Goal: Information Seeking & Learning: Learn about a topic

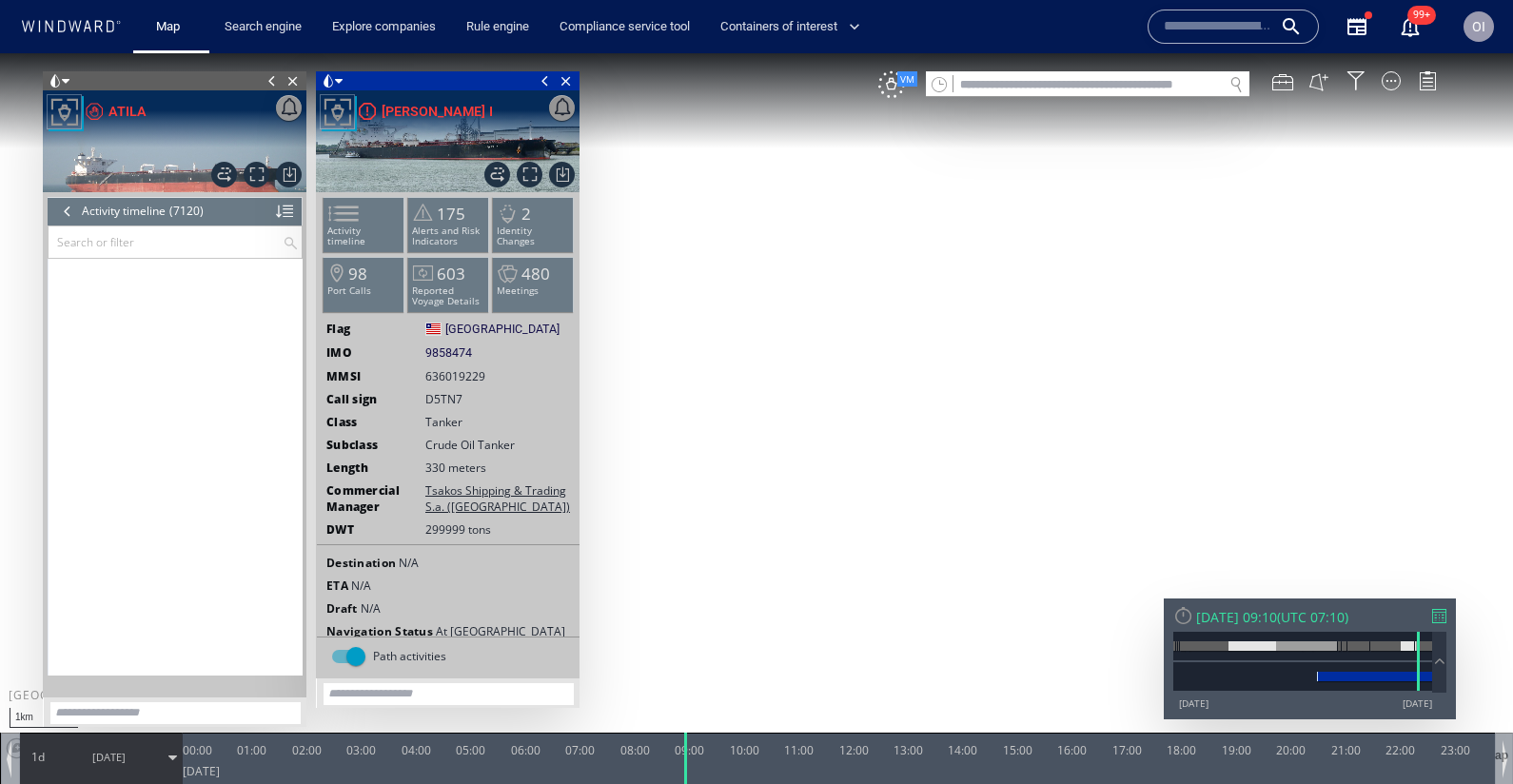
scroll to position [342049, 0]
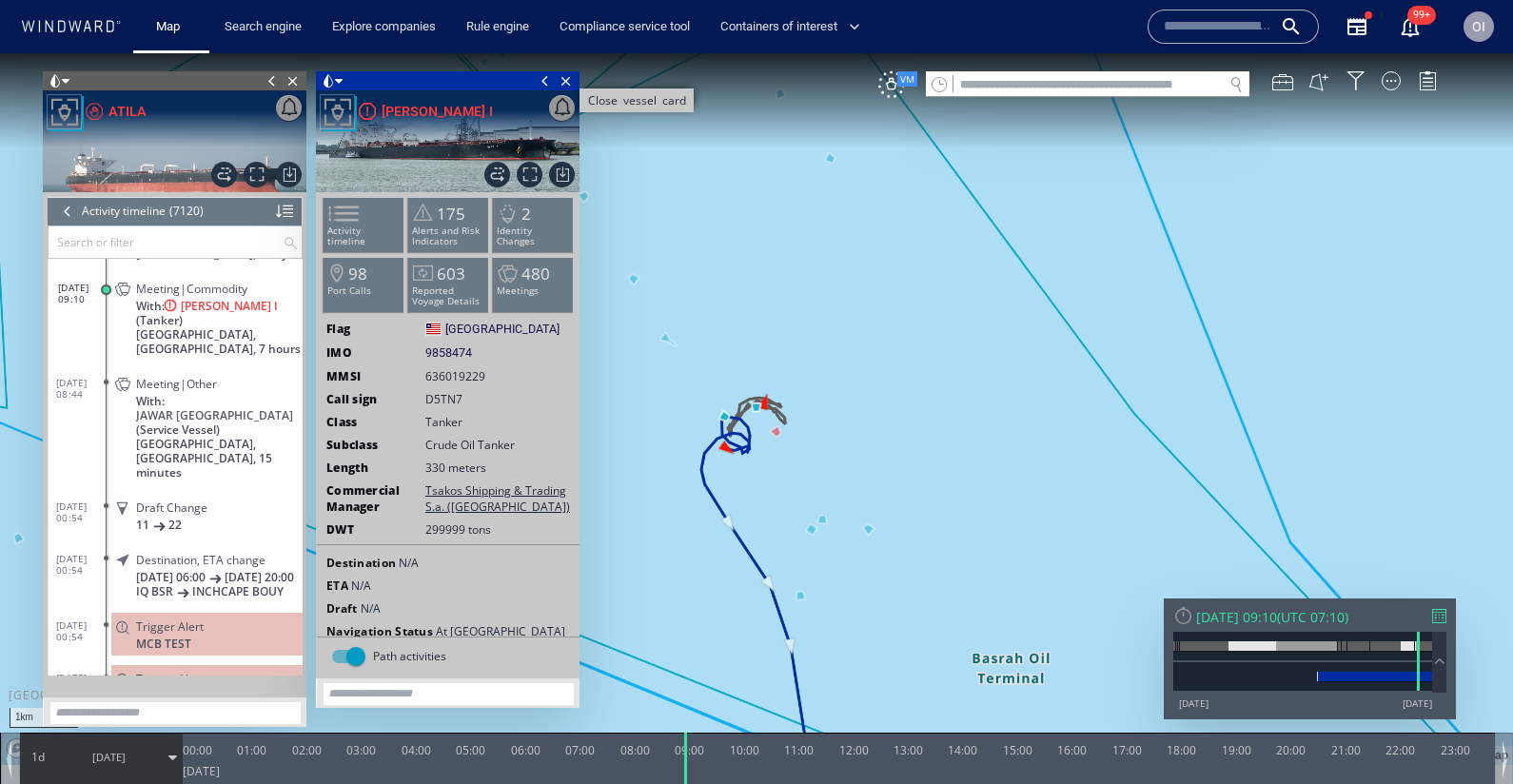
click at [564, 86] on span "Close vessel card" at bounding box center [566, 81] width 21 height 19
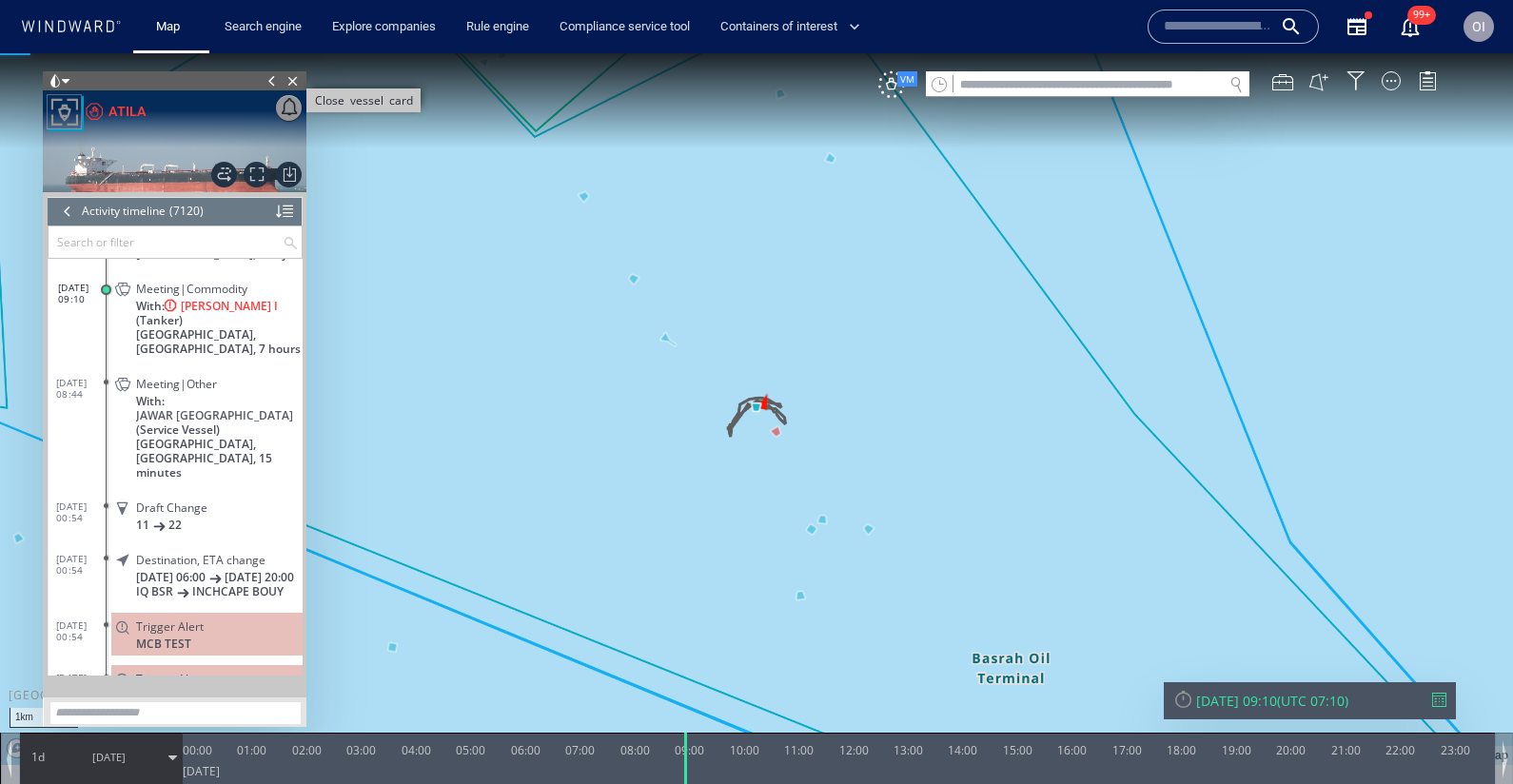
click at [296, 84] on span "Close vessel card" at bounding box center [293, 81] width 21 height 19
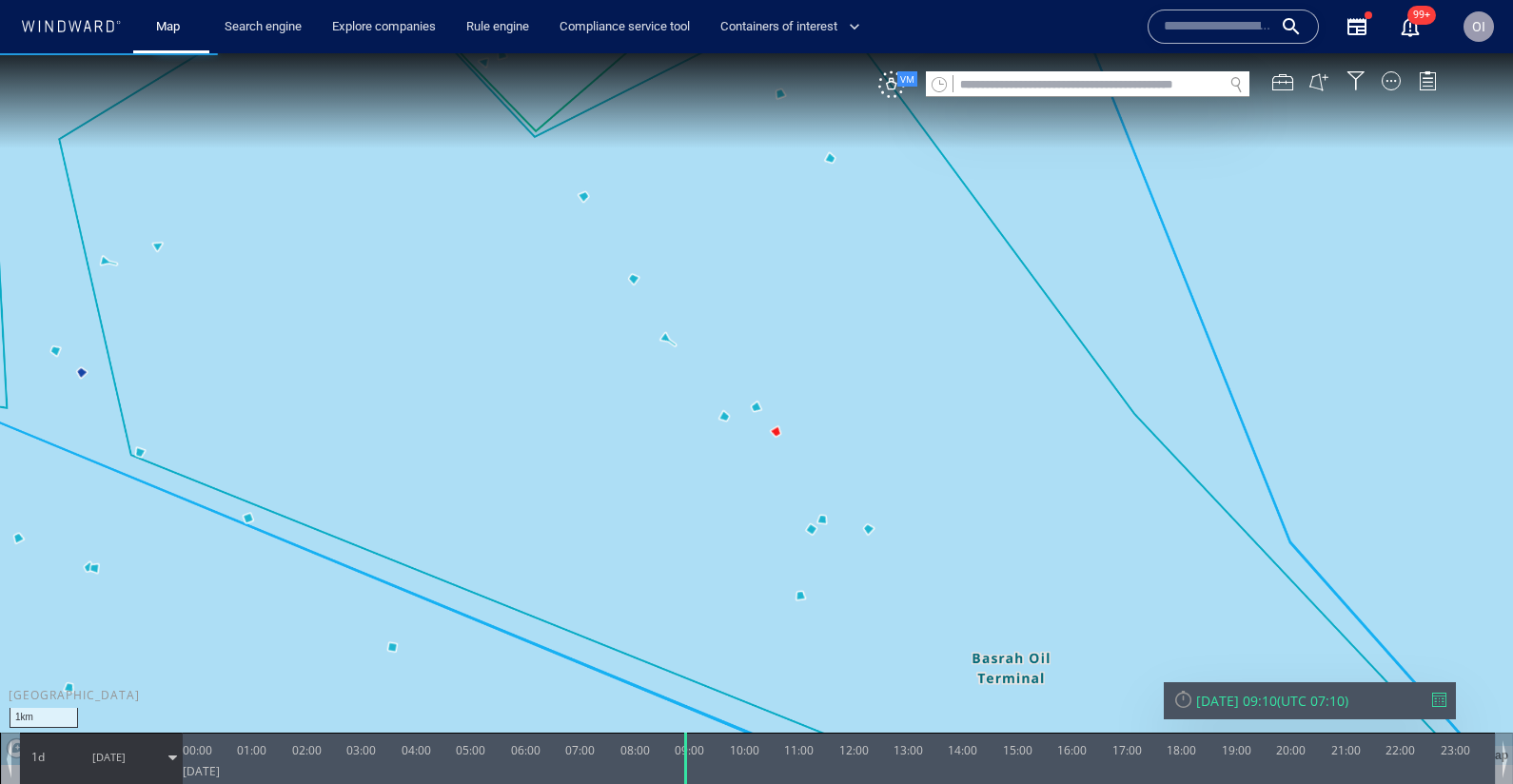
click at [975, 93] on input "text" at bounding box center [1088, 85] width 270 height 25
paste input "*******"
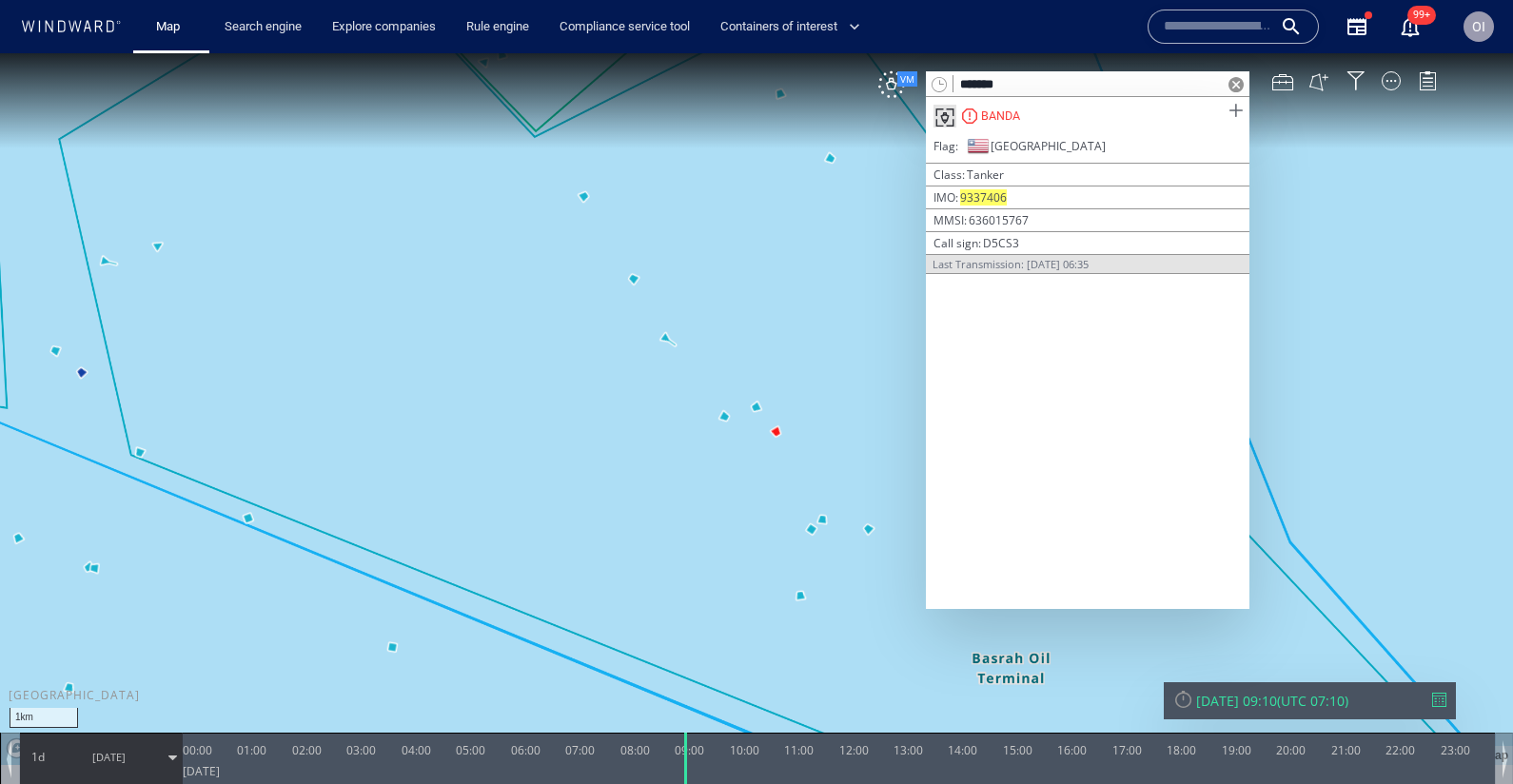
type input "*******"
click at [1234, 115] on span at bounding box center [1236, 111] width 23 height 23
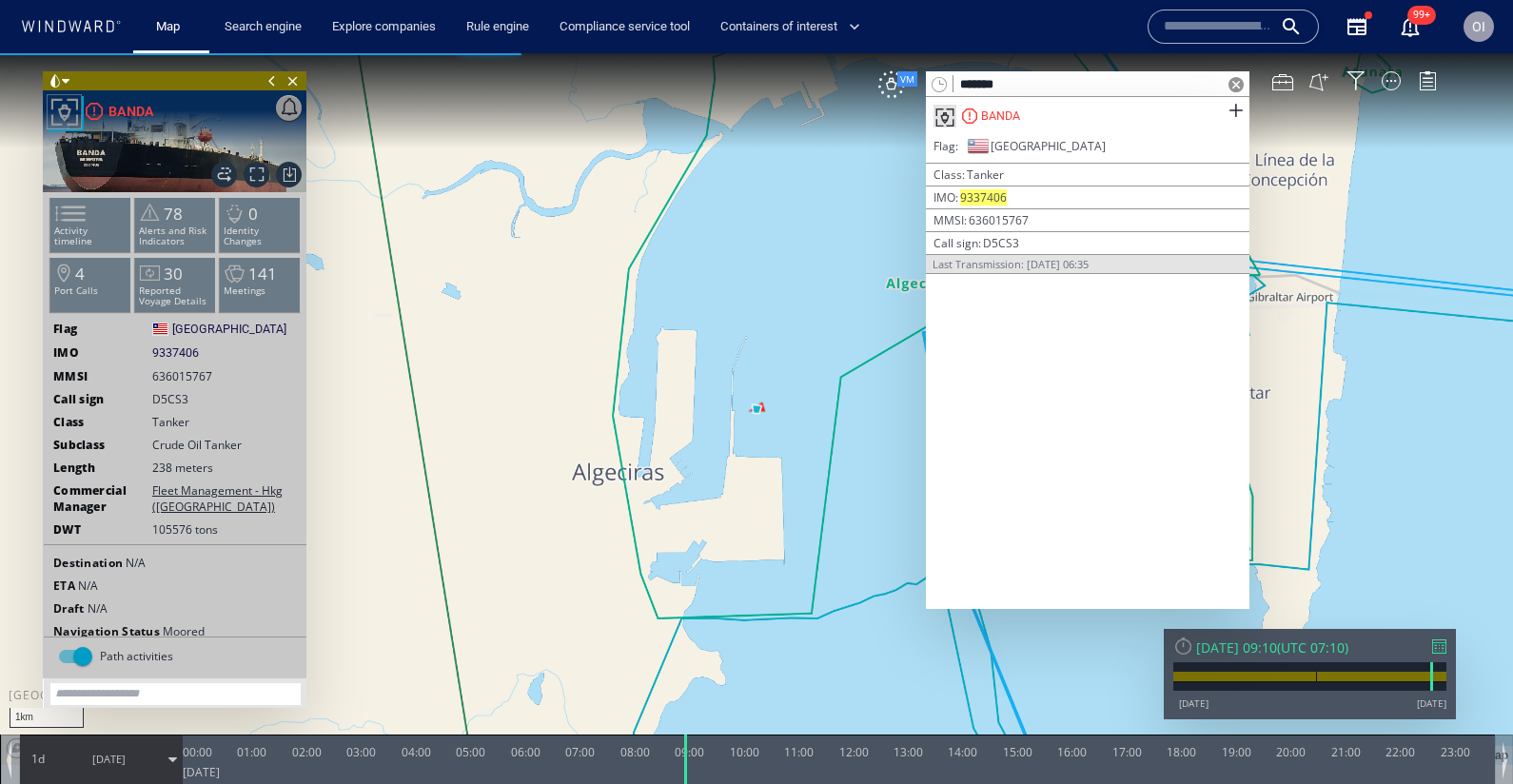
click at [1237, 83] on span at bounding box center [1237, 85] width 16 height 16
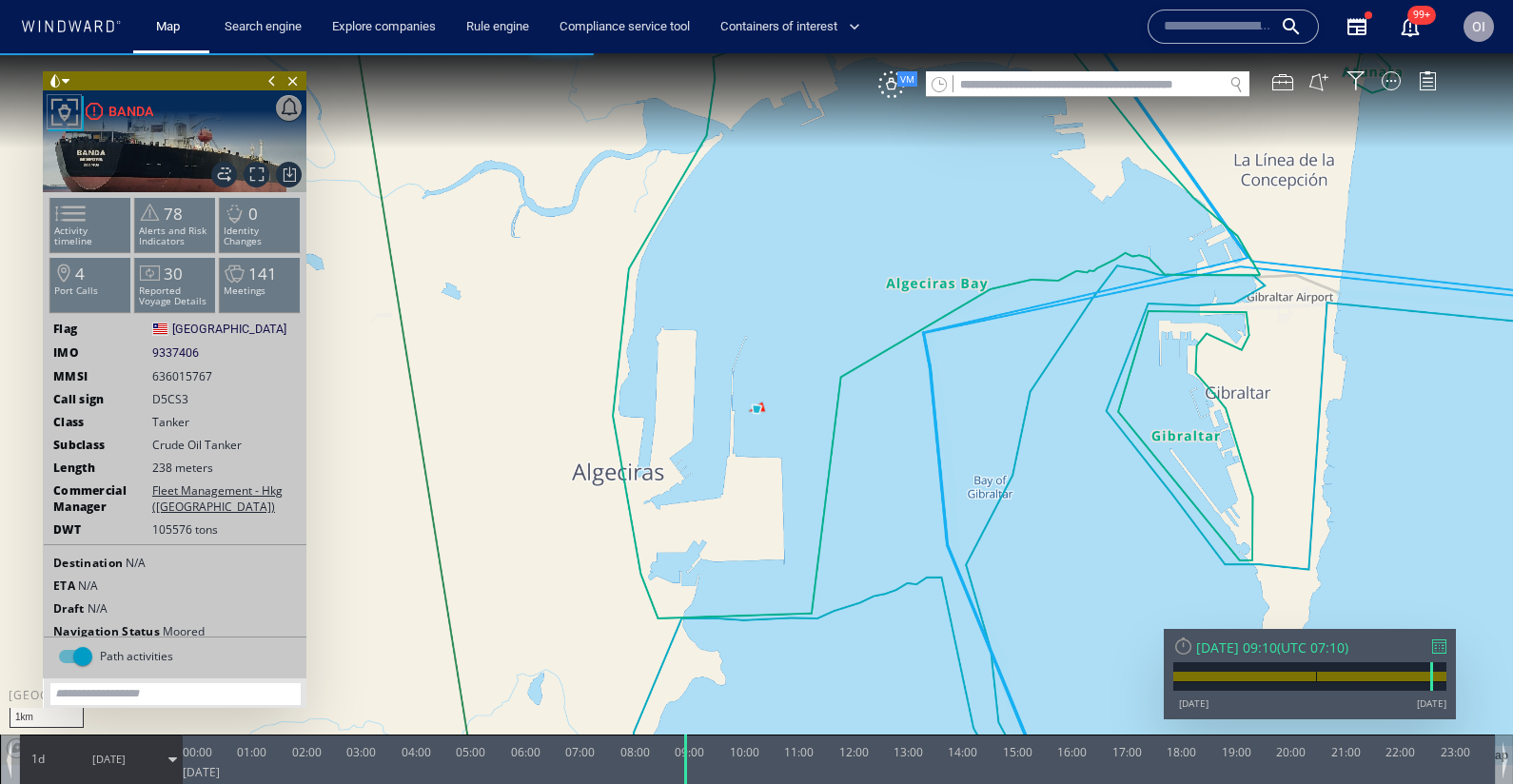
click at [1436, 635] on div "Fri 17/01/2025 09:10 ( UTC 07:10 ) 25/12/12 25/08/25" at bounding box center [1310, 673] width 292 height 90
click at [1436, 643] on div at bounding box center [1439, 646] width 15 height 15
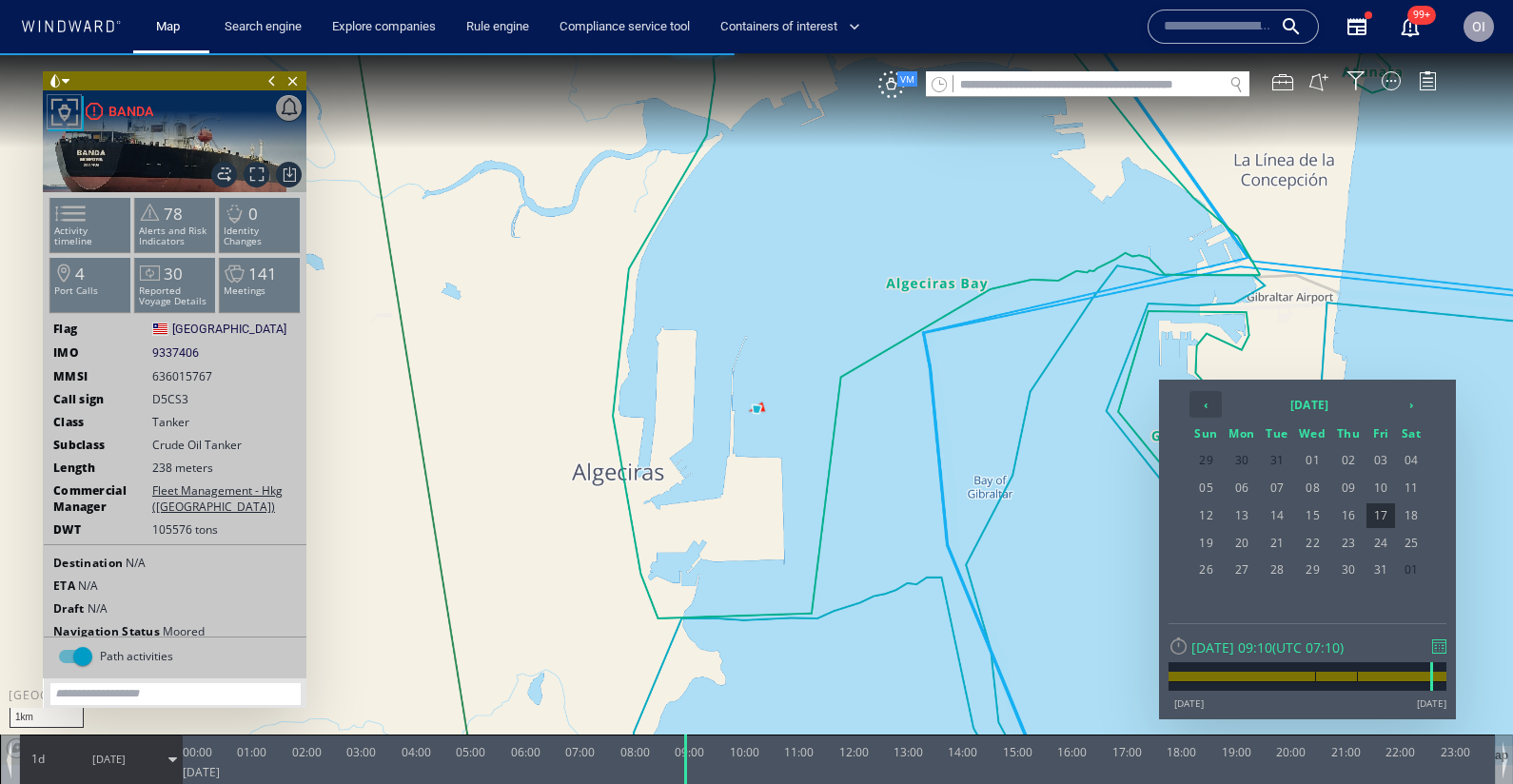
click at [1217, 403] on th "‹" at bounding box center [1206, 404] width 32 height 26
click at [1408, 406] on th "›" at bounding box center [1411, 404] width 28 height 26
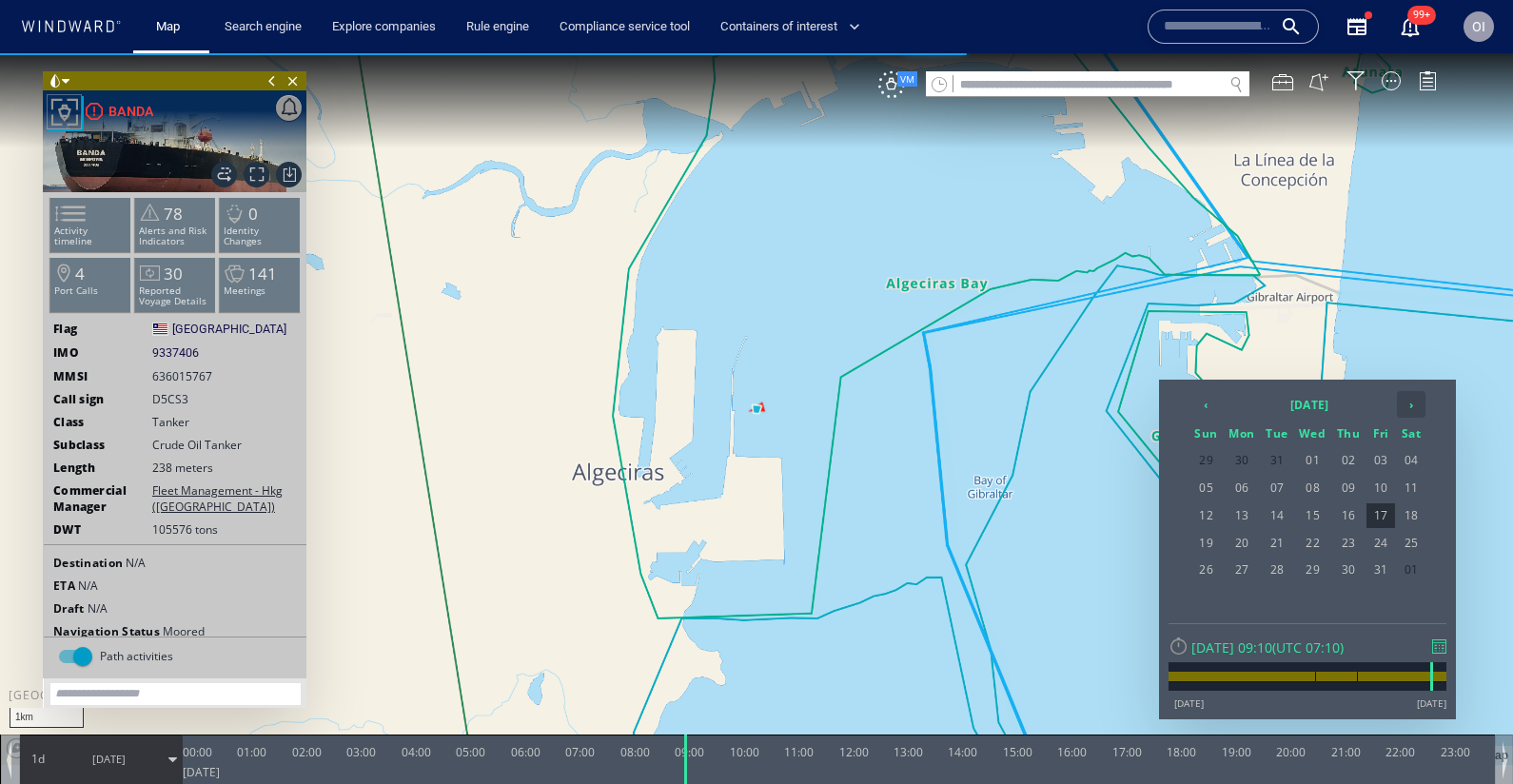
click at [1408, 406] on th "›" at bounding box center [1411, 404] width 28 height 26
click at [1197, 406] on th "‹" at bounding box center [1206, 404] width 32 height 26
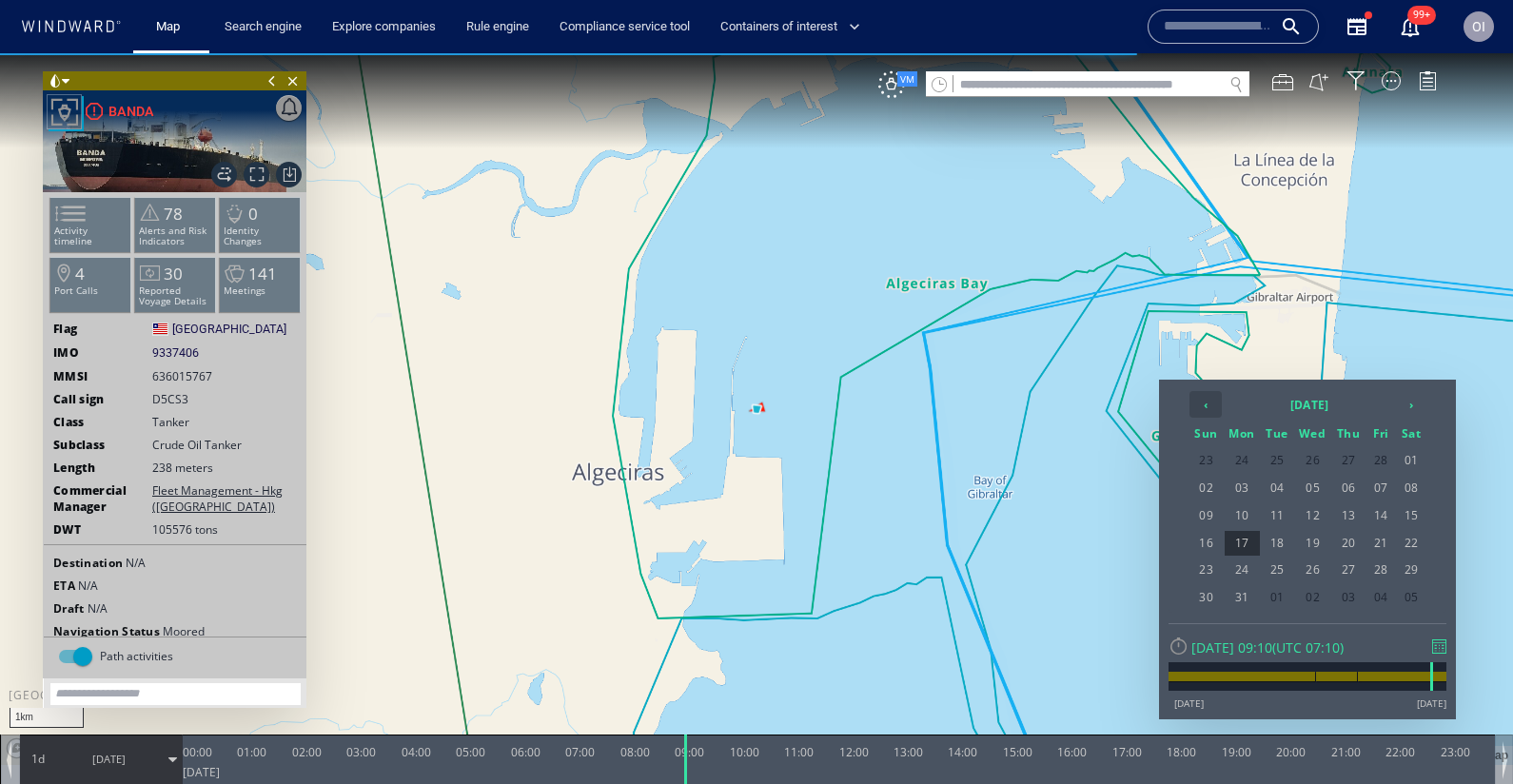
click at [1197, 406] on th "‹" at bounding box center [1206, 404] width 32 height 26
click at [1381, 508] on span "14" at bounding box center [1380, 515] width 28 height 24
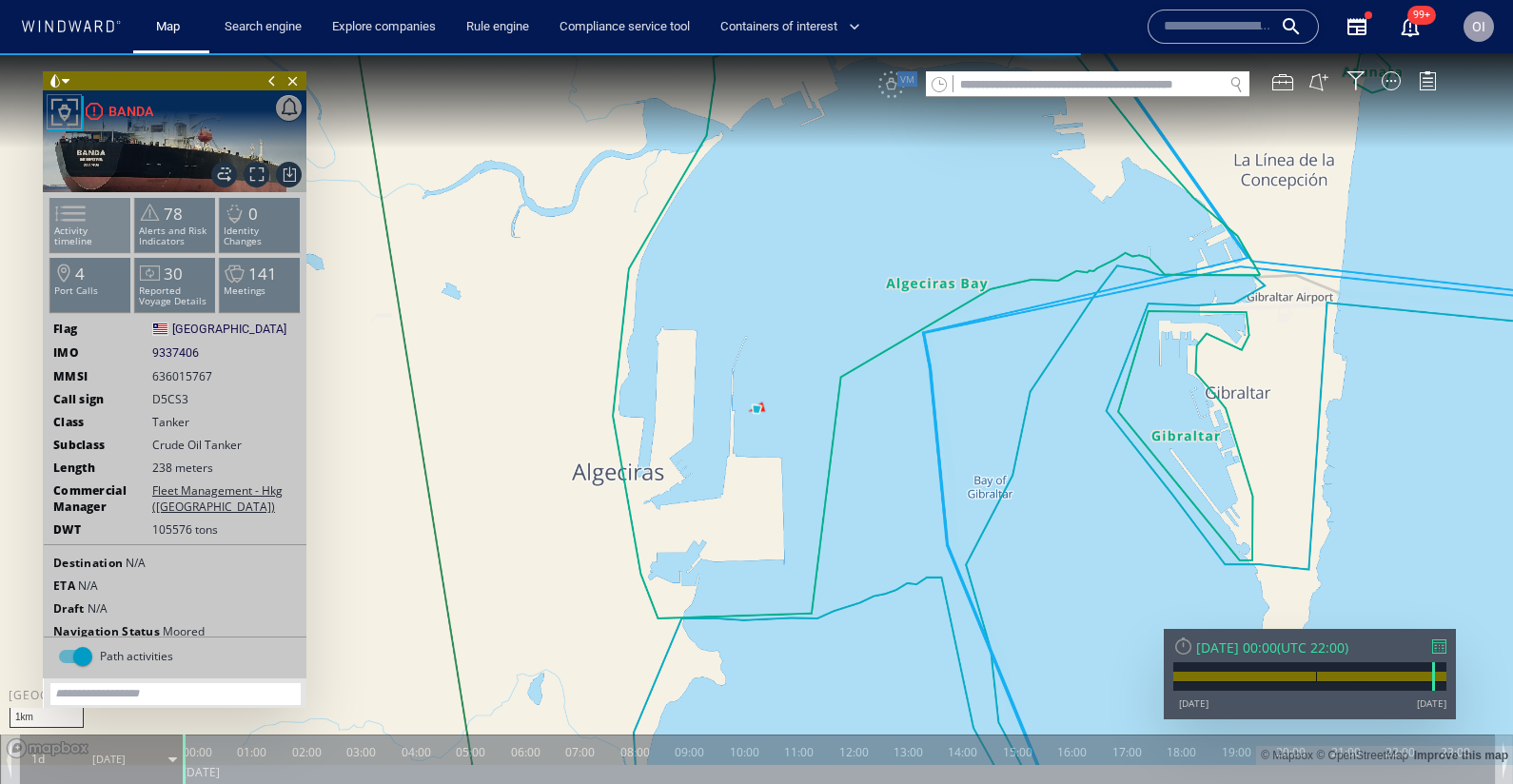
click at [73, 223] on span at bounding box center [58, 213] width 28 height 27
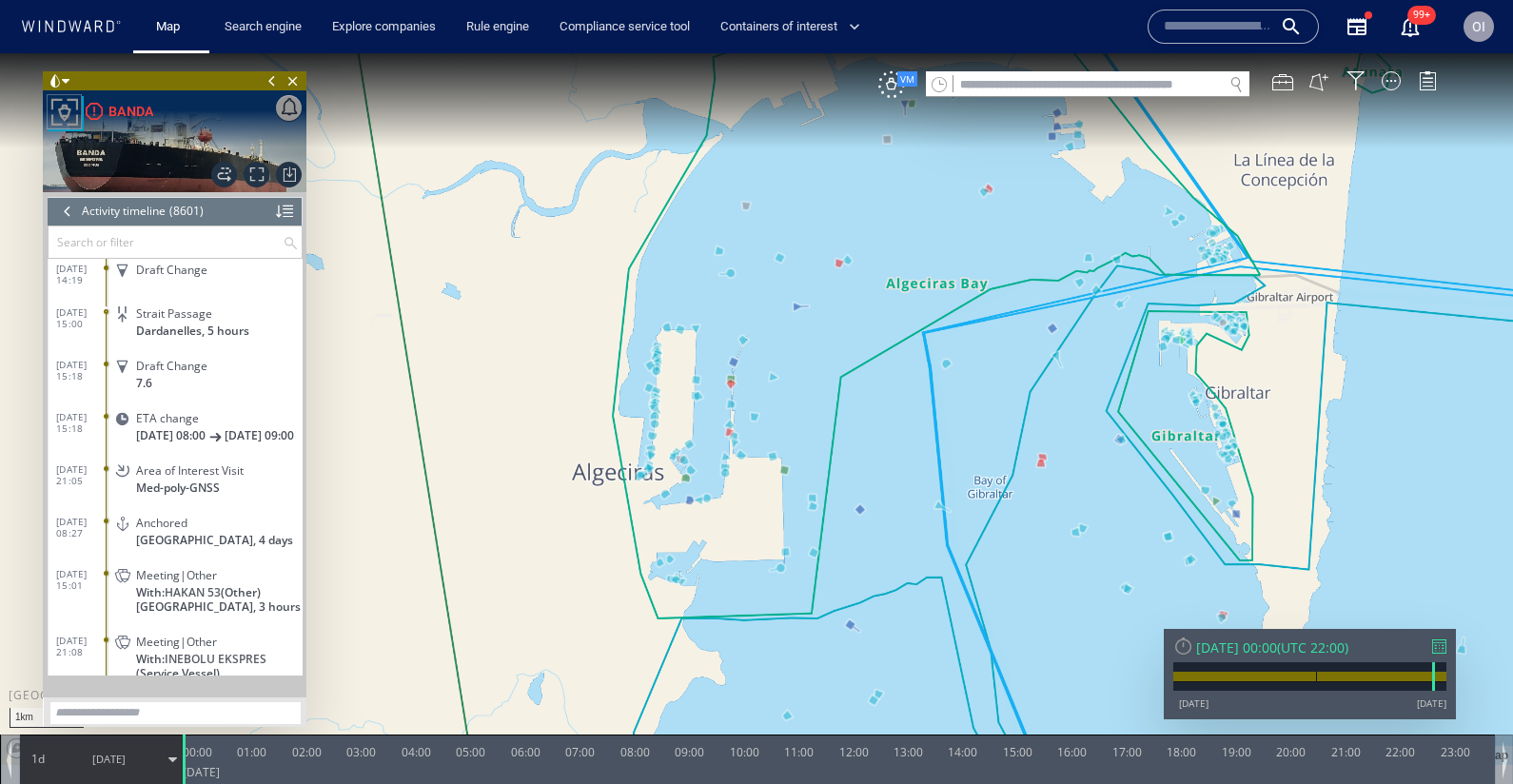
scroll to position [448915, 0]
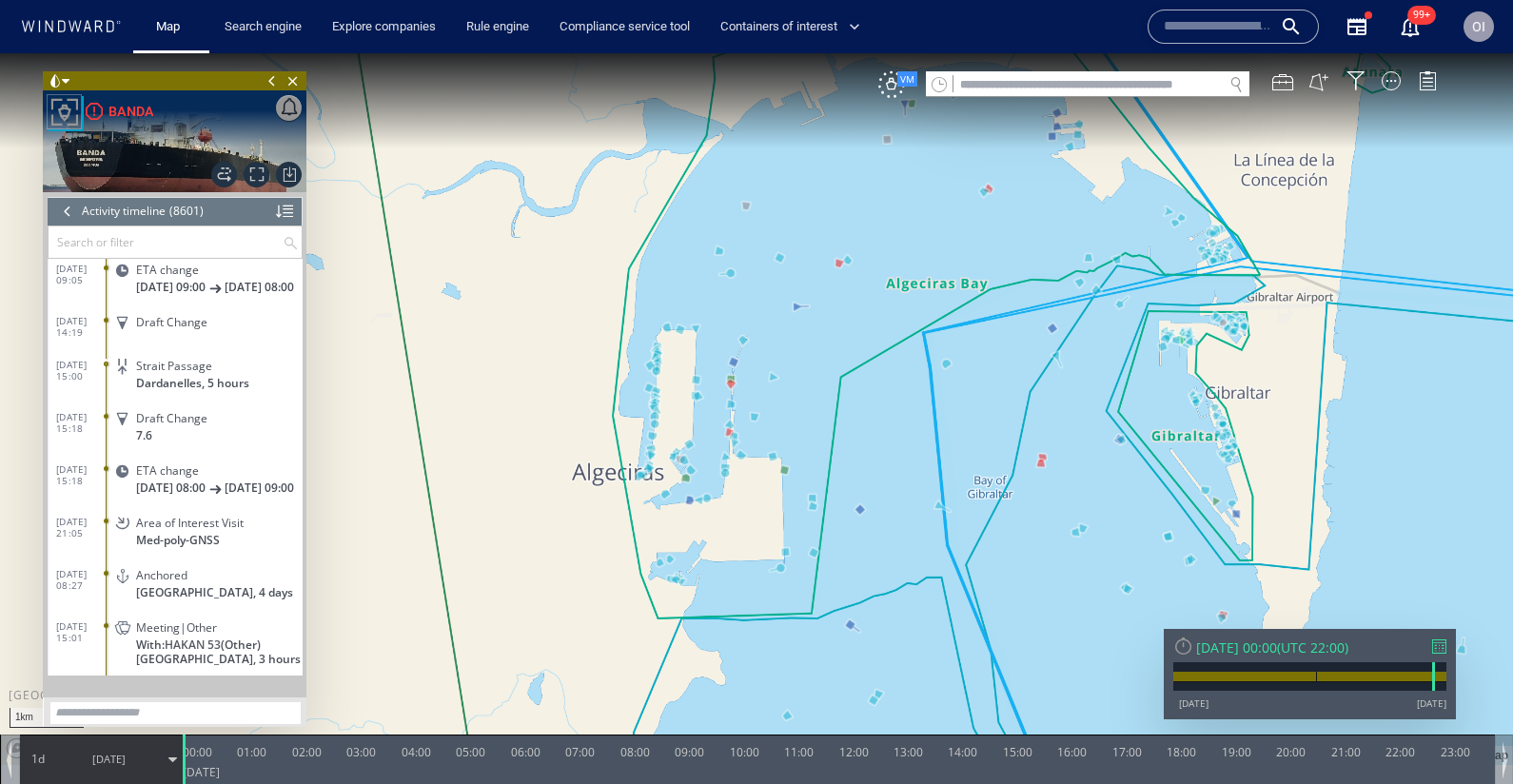
click at [1443, 647] on div at bounding box center [1439, 646] width 15 height 15
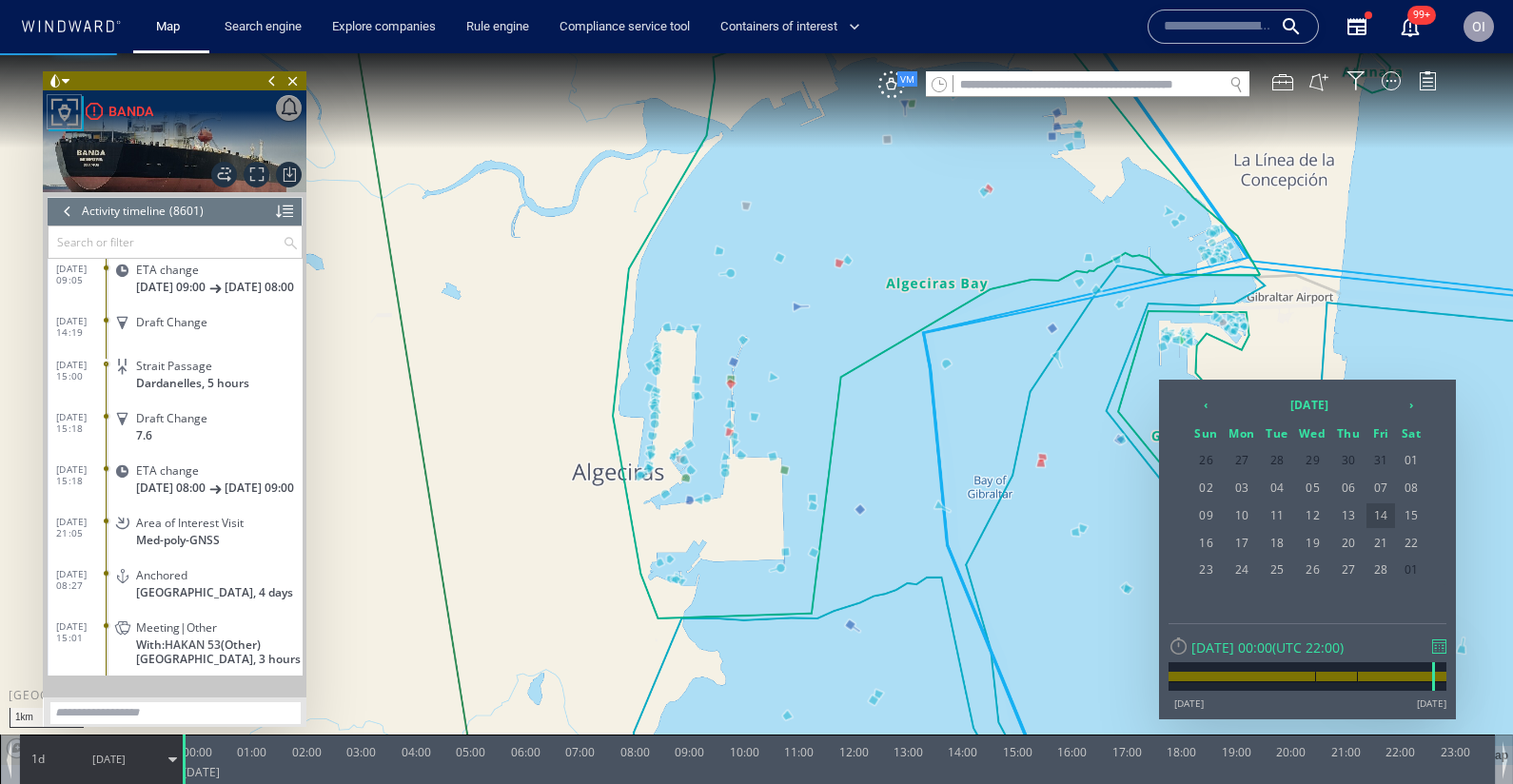
click at [1387, 517] on span "14" at bounding box center [1380, 515] width 28 height 24
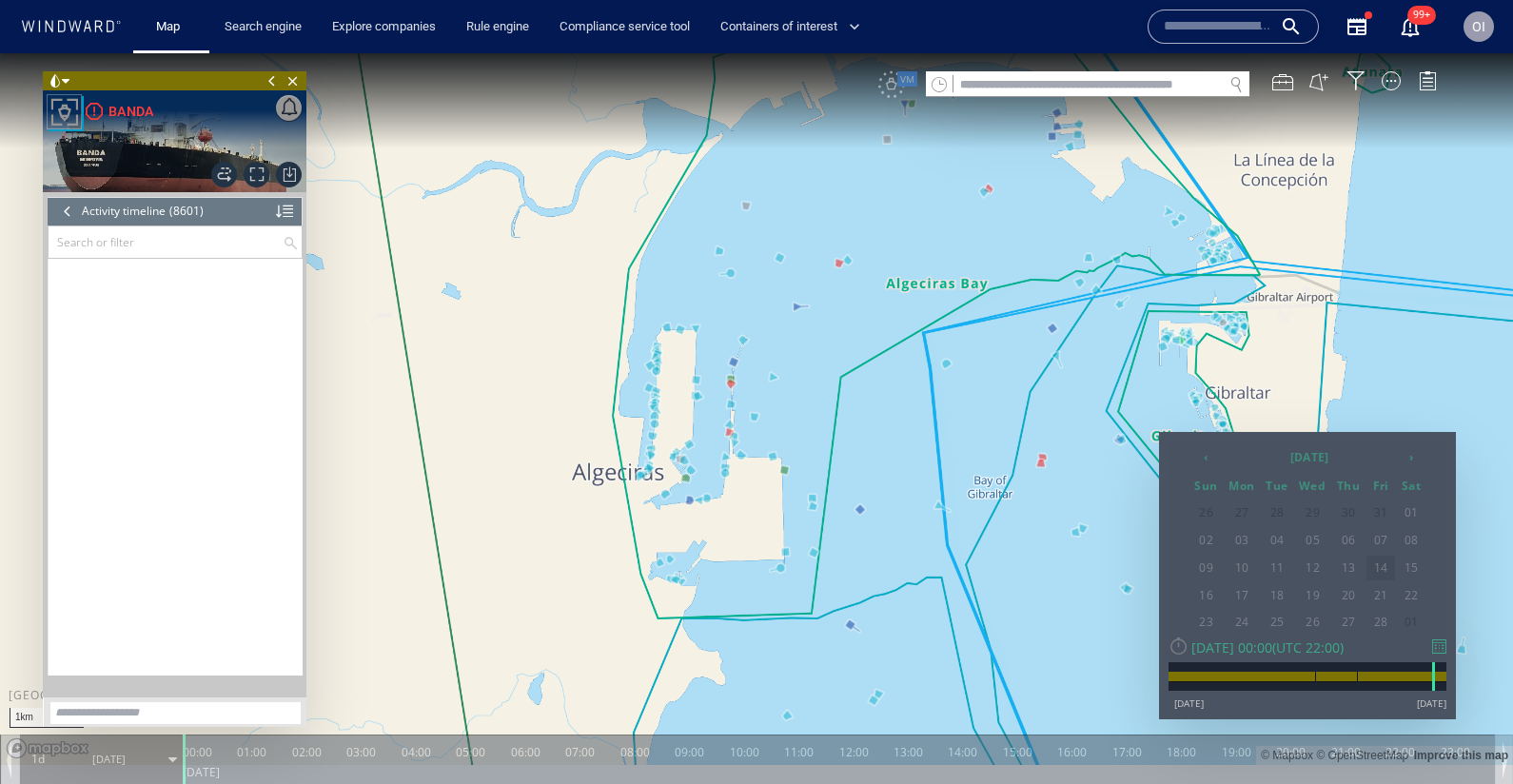
scroll to position [410904, 0]
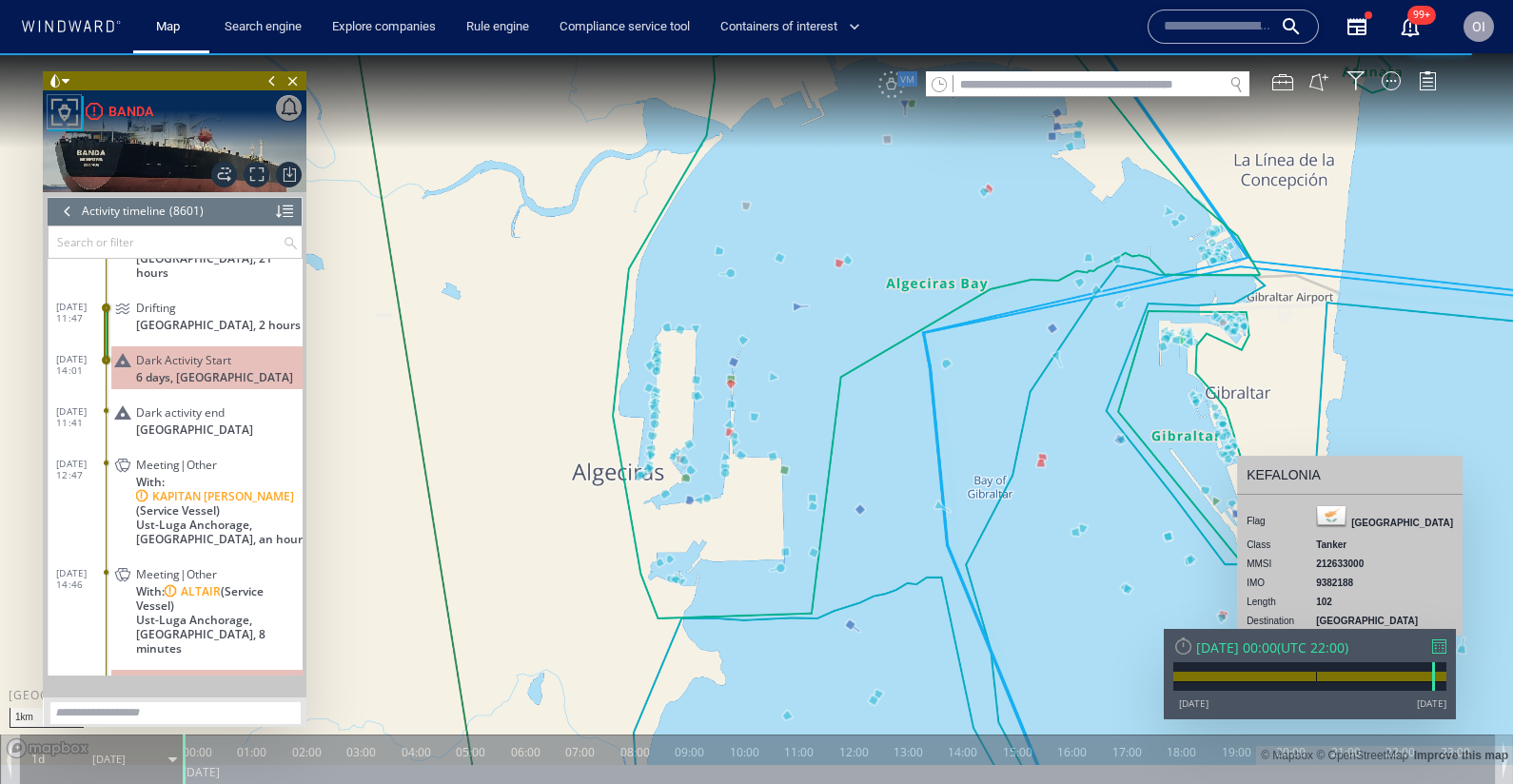
click at [247, 370] on p "6 days, Russia" at bounding box center [219, 376] width 166 height 15
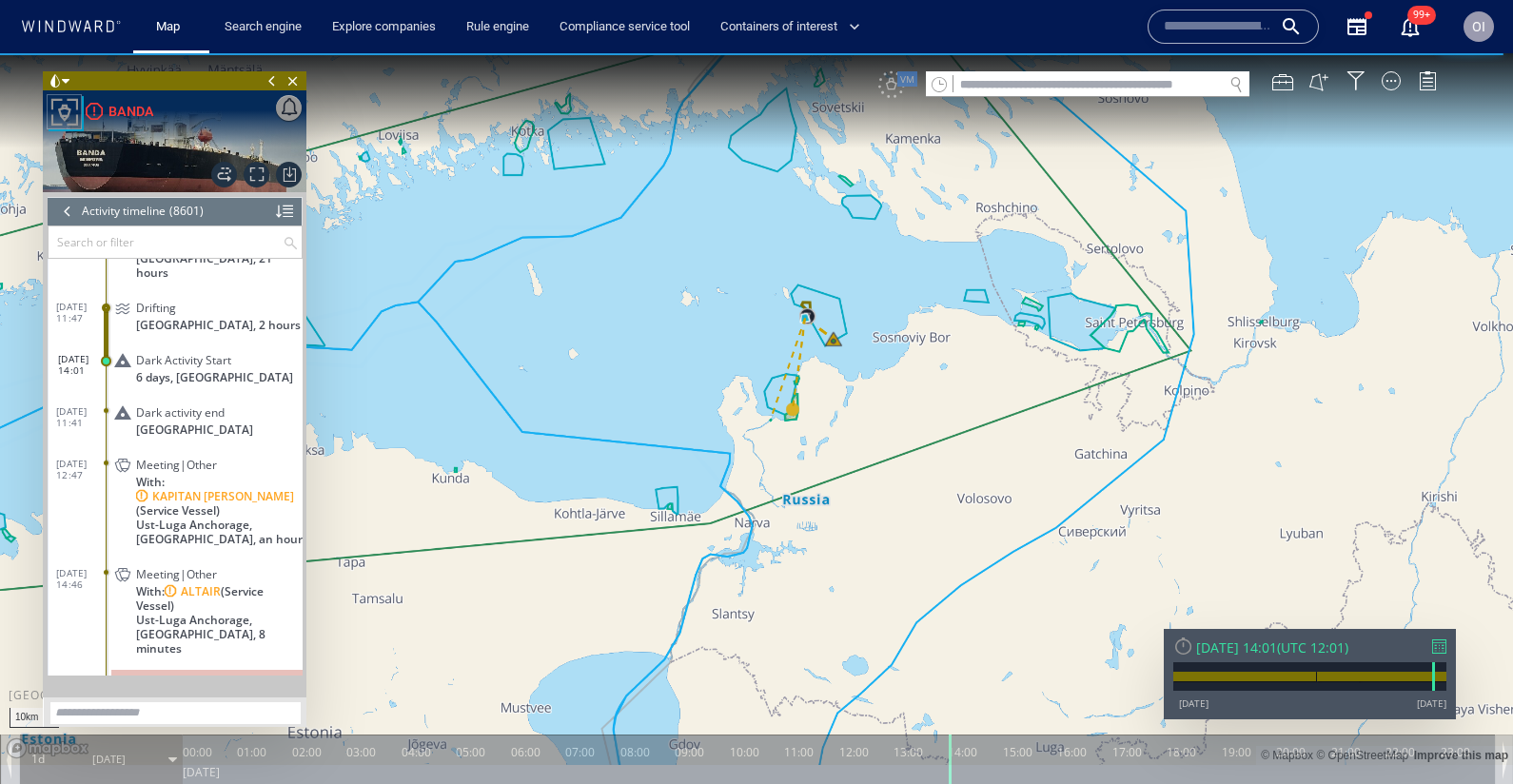
click at [901, 91] on div "VM" at bounding box center [1168, 84] width 578 height 26
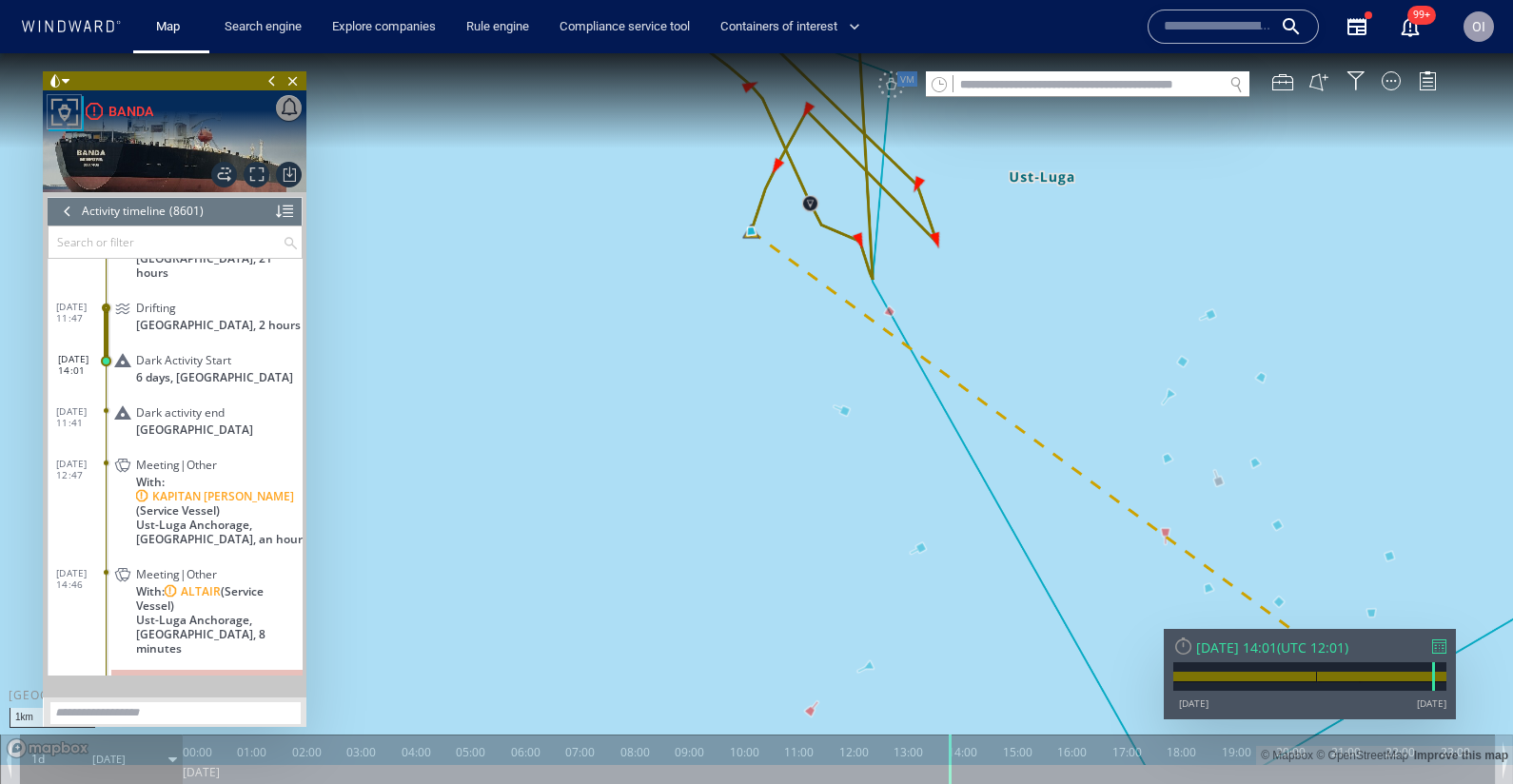
drag, startPoint x: 817, startPoint y: 330, endPoint x: 789, endPoint y: 529, distance: 201.0
click at [789, 529] on canvas "Map" at bounding box center [756, 410] width 1513 height 712
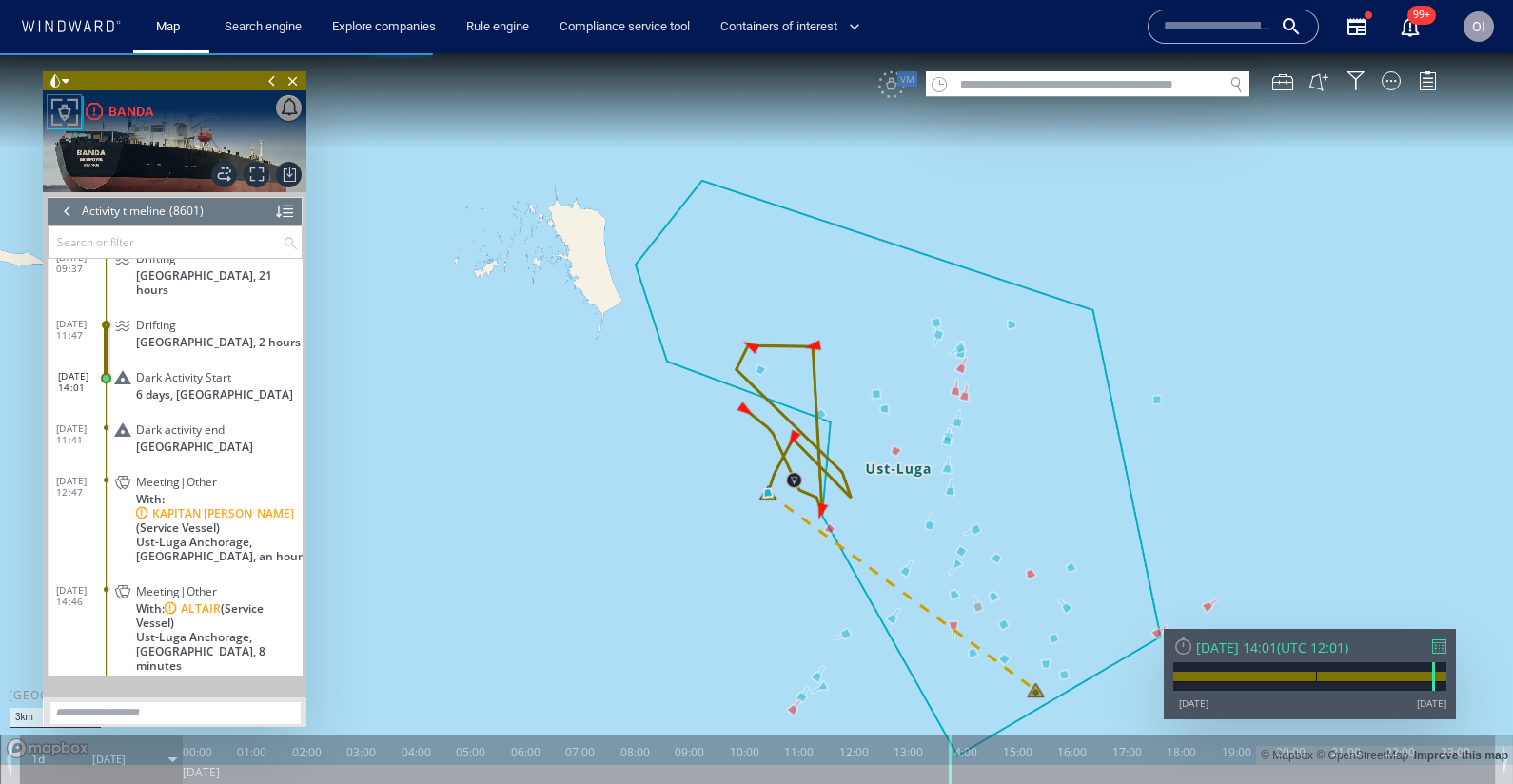
scroll to position [410885, 0]
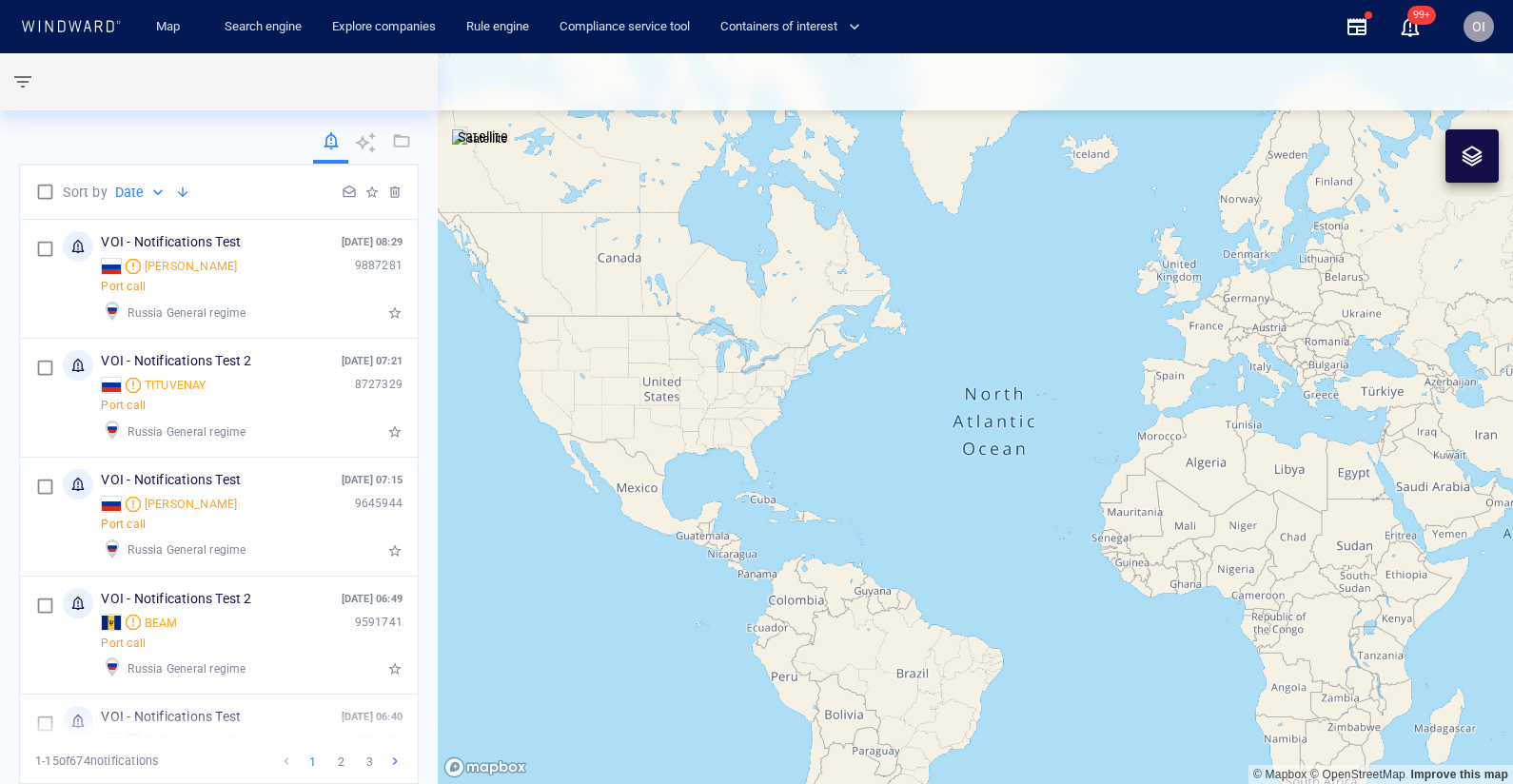
click at [1480, 31] on span "OI" at bounding box center [1479, 27] width 14 height 16
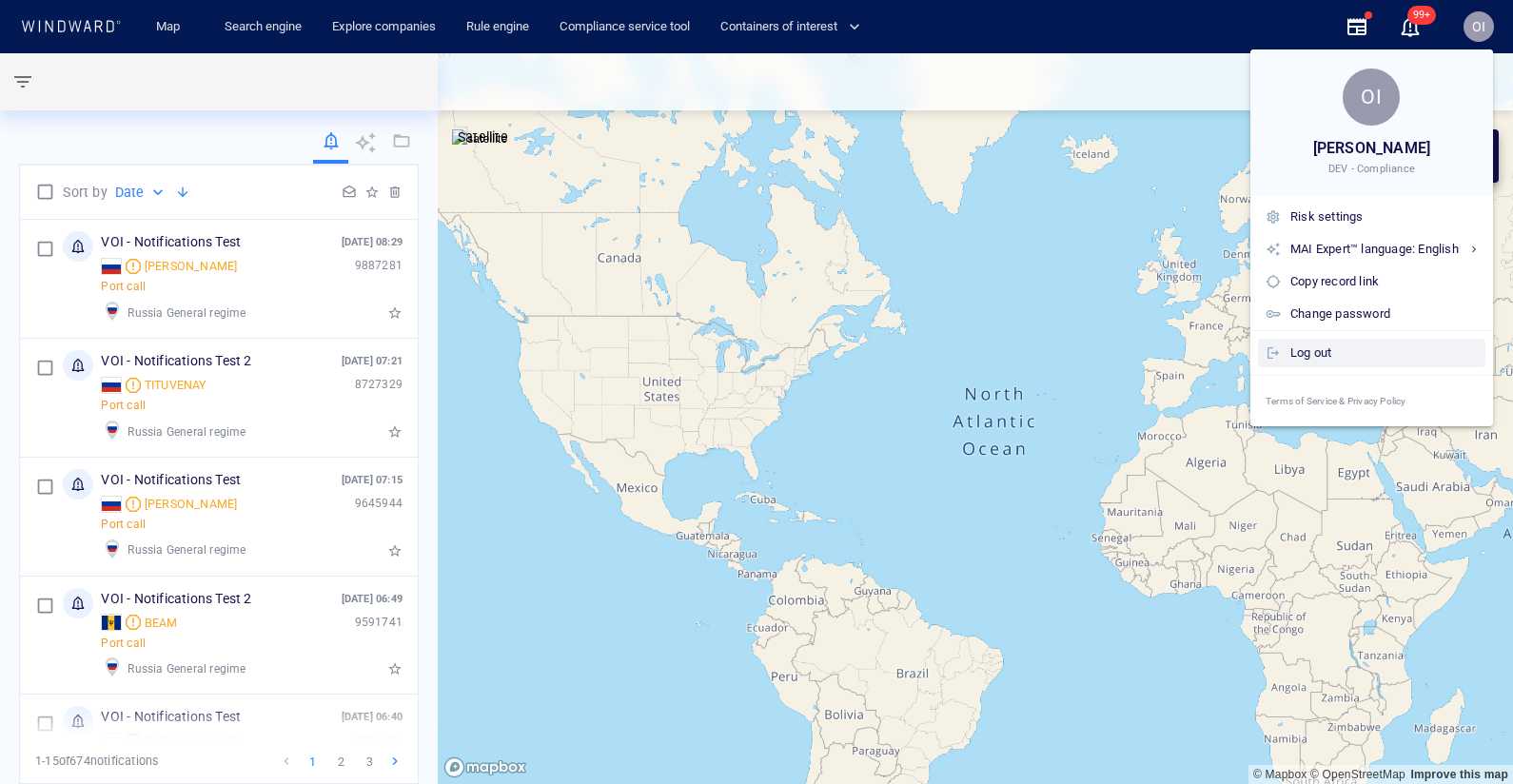
click at [1312, 353] on div "Log out" at bounding box center [1384, 353] width 188 height 21
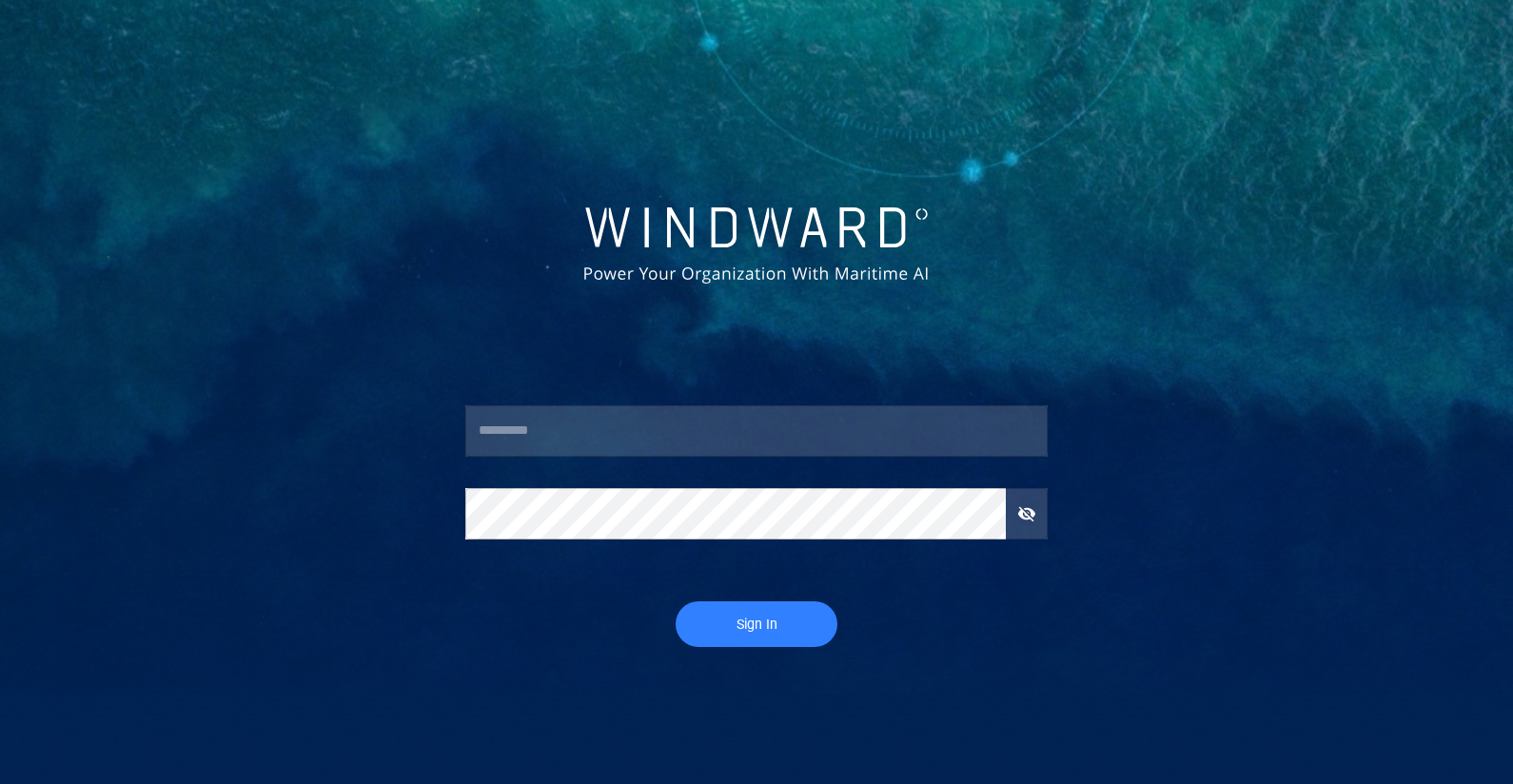
type input "**********"
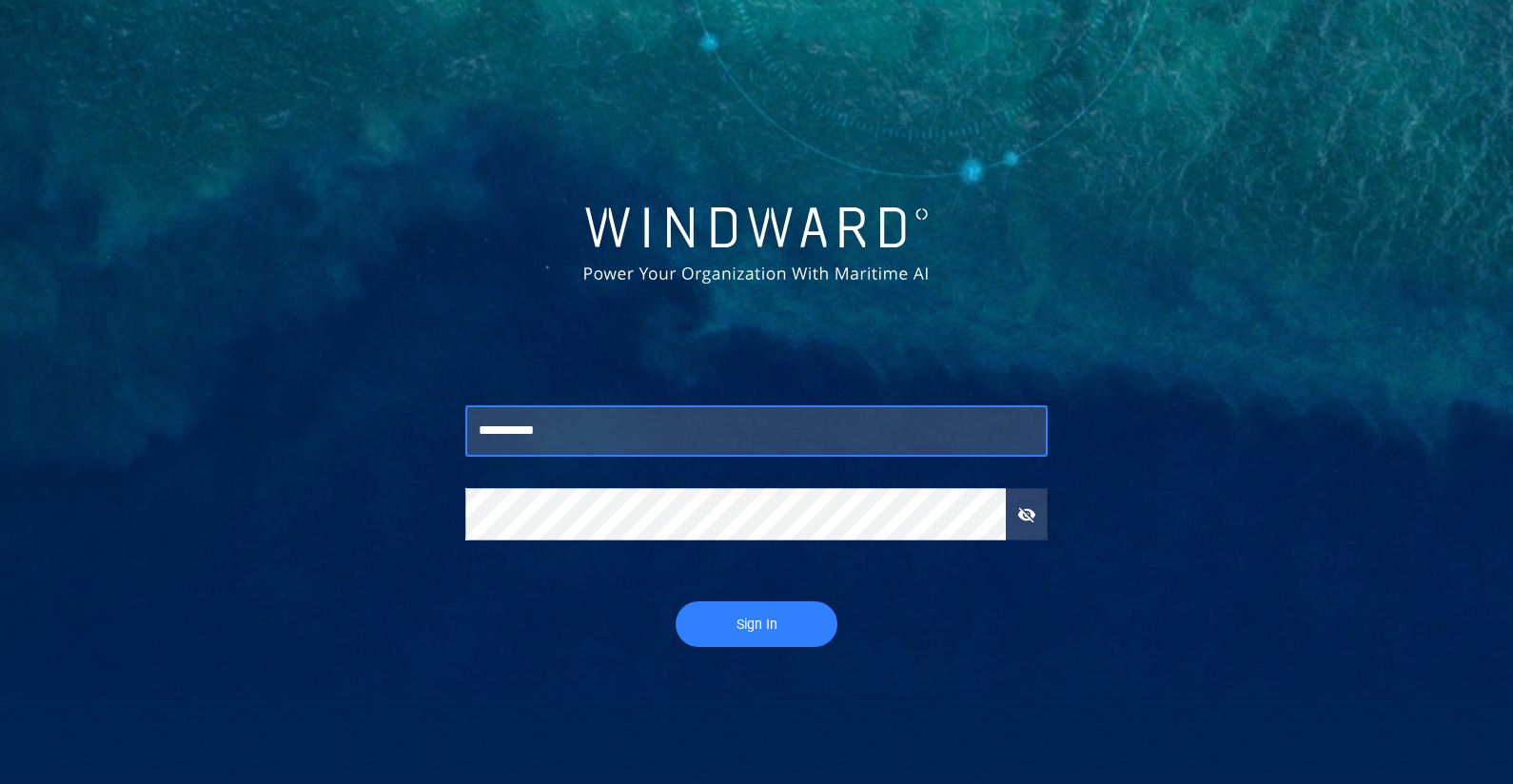
click at [735, 442] on input "**********" at bounding box center [756, 431] width 583 height 52
click at [758, 611] on button "Sign In" at bounding box center [756, 624] width 162 height 46
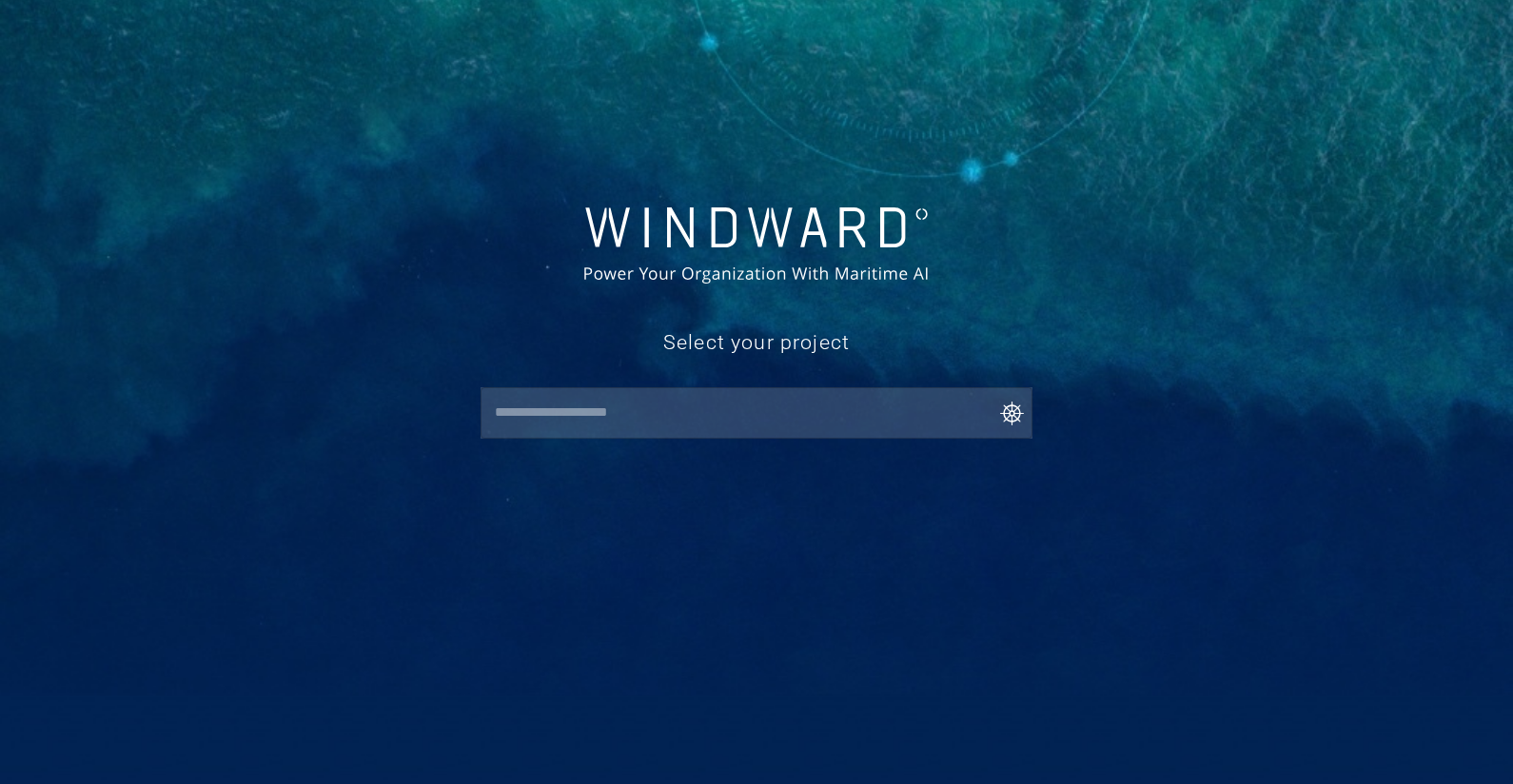
click at [723, 414] on input "text" at bounding box center [761, 412] width 543 height 34
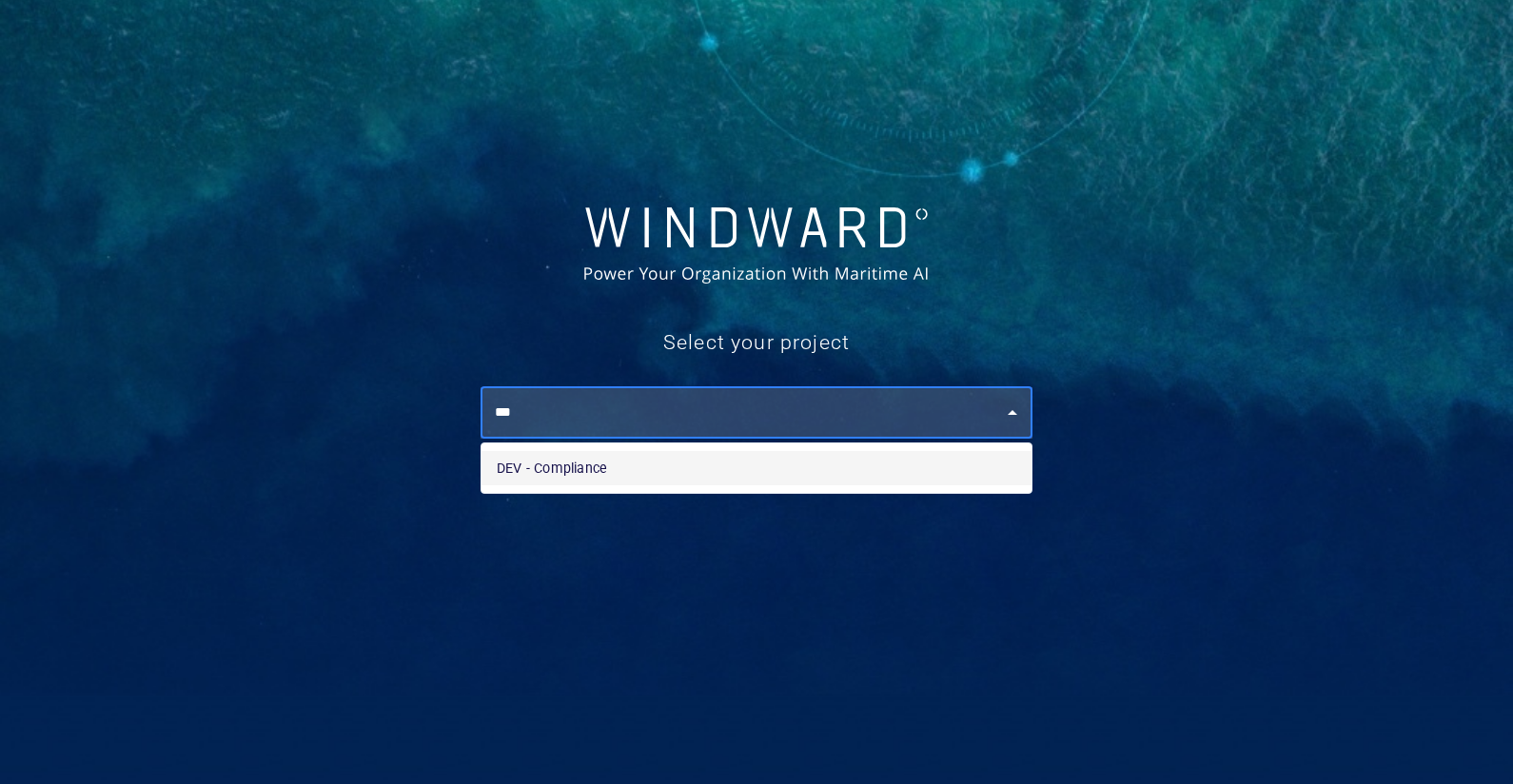
click at [669, 472] on li "DEV - Compliance" at bounding box center [756, 468] width 550 height 34
type input "**********"
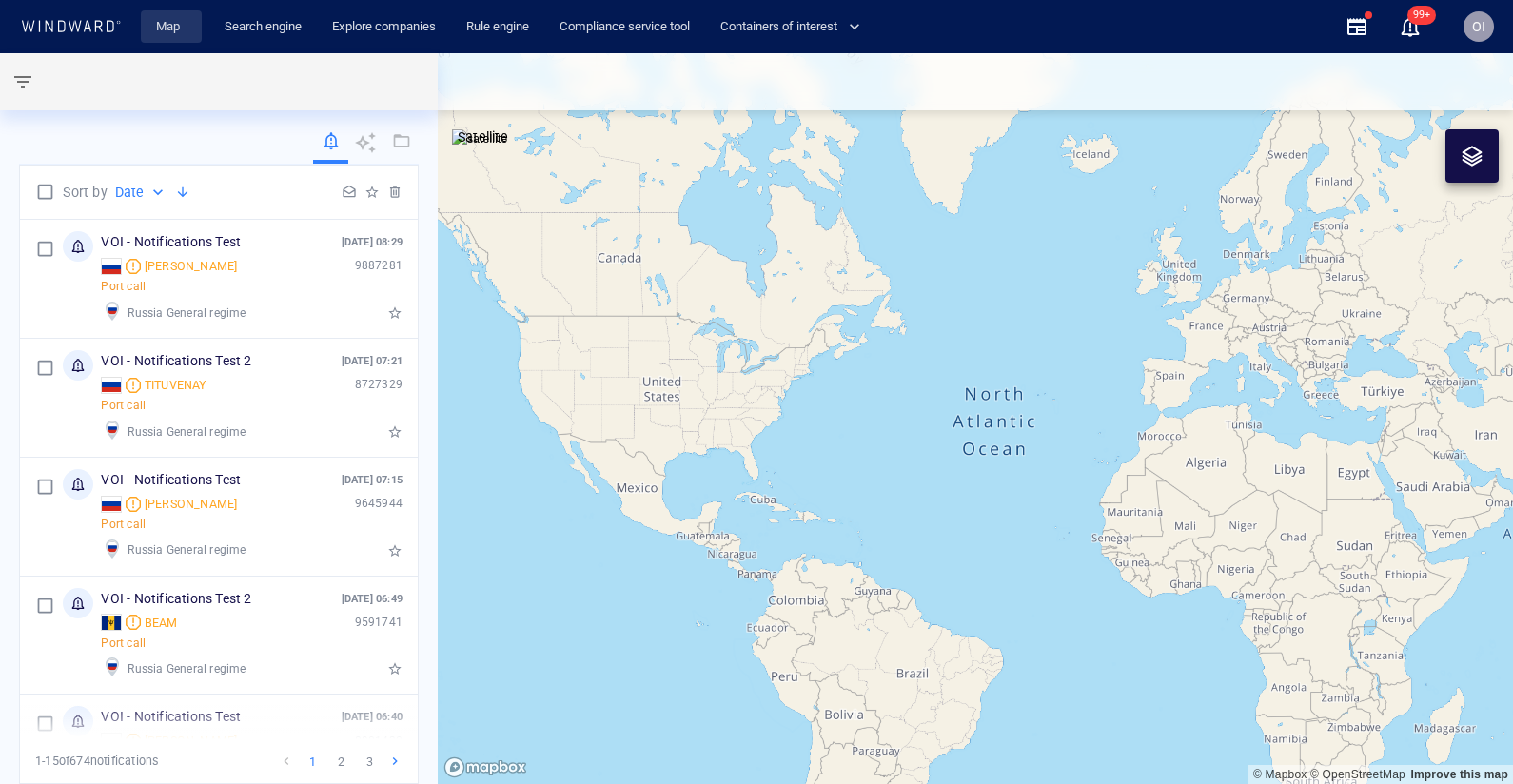
click at [172, 32] on link "Map" at bounding box center [171, 27] width 46 height 33
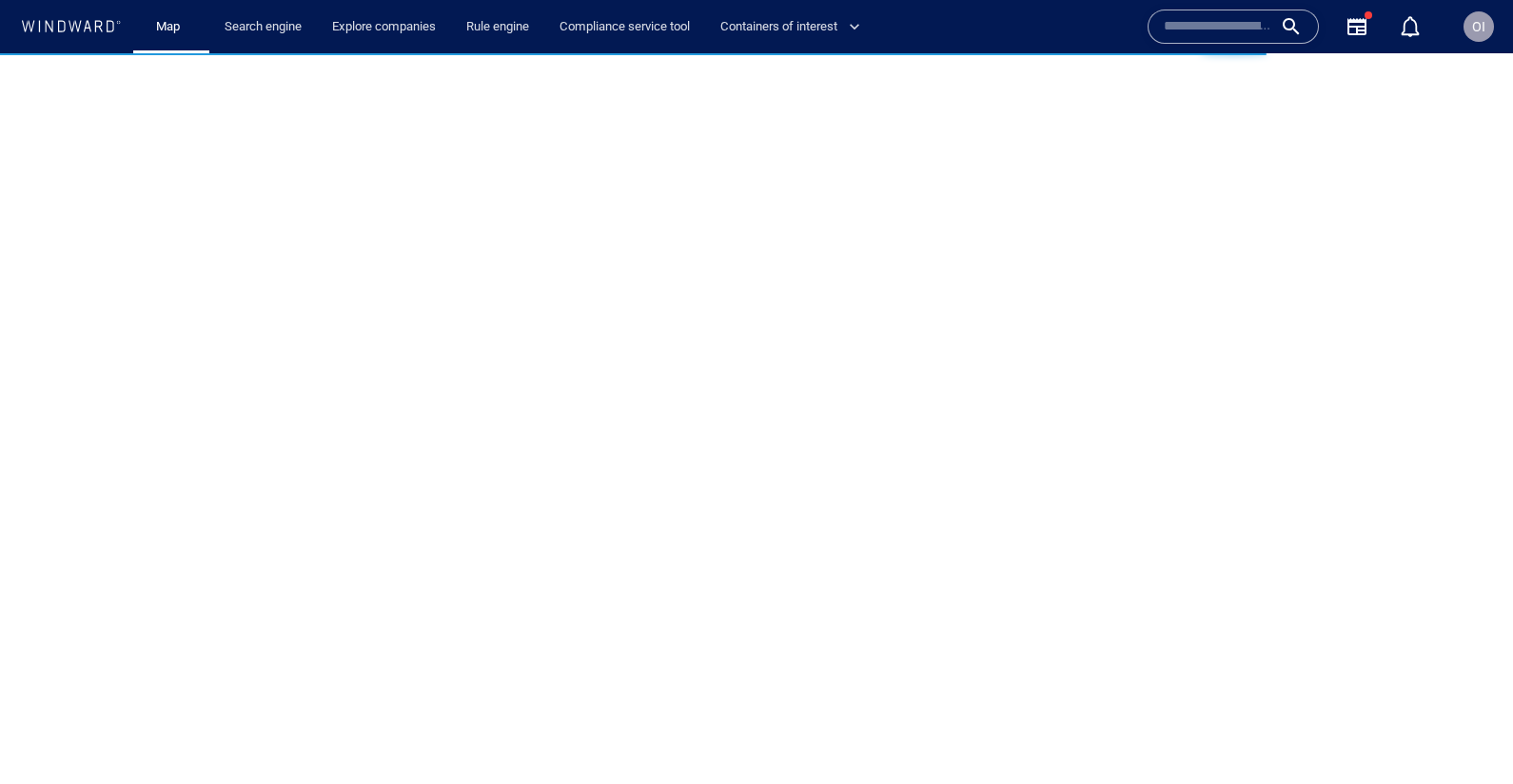
click at [1215, 16] on input "text" at bounding box center [1217, 26] width 108 height 28
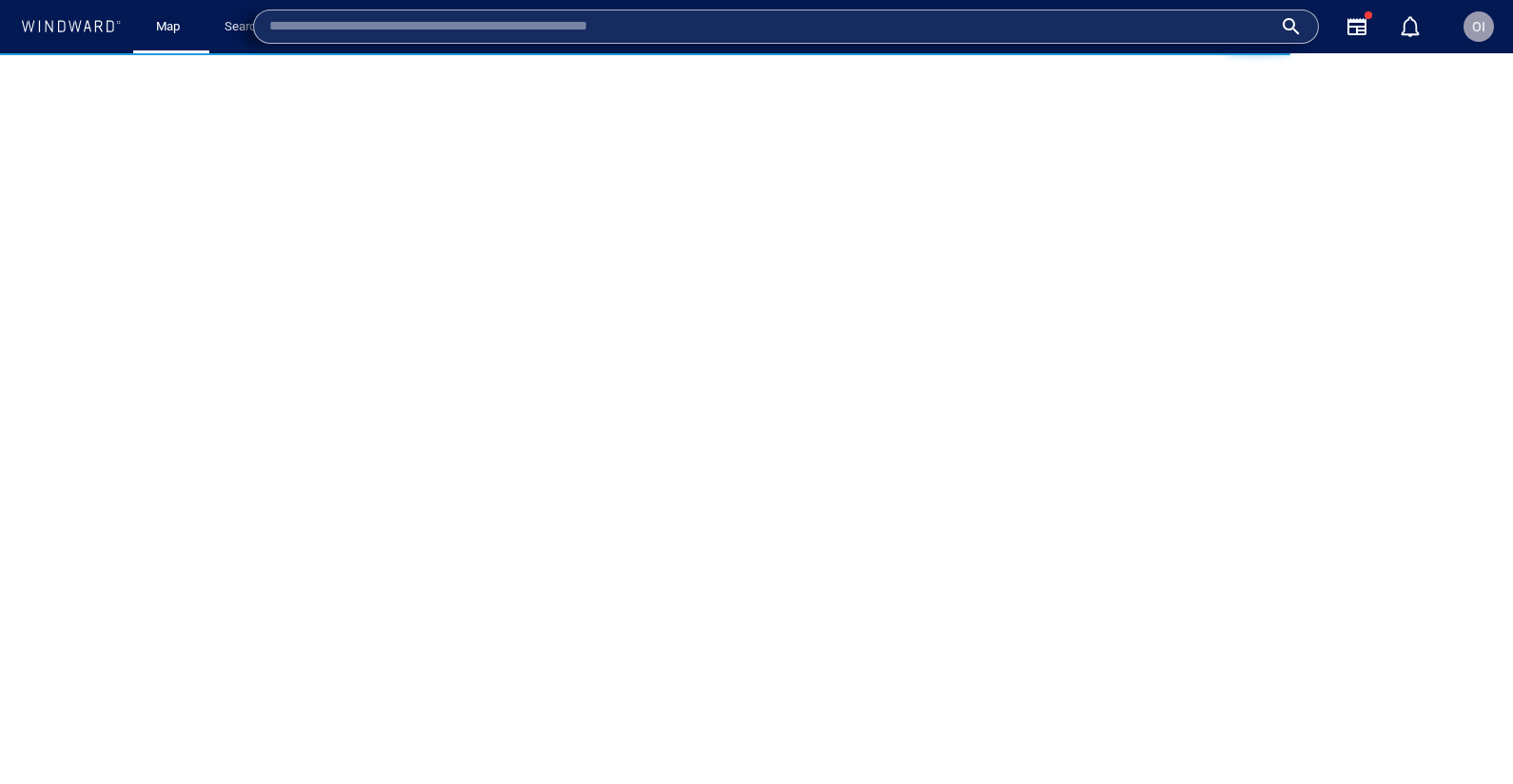
paste input "*******"
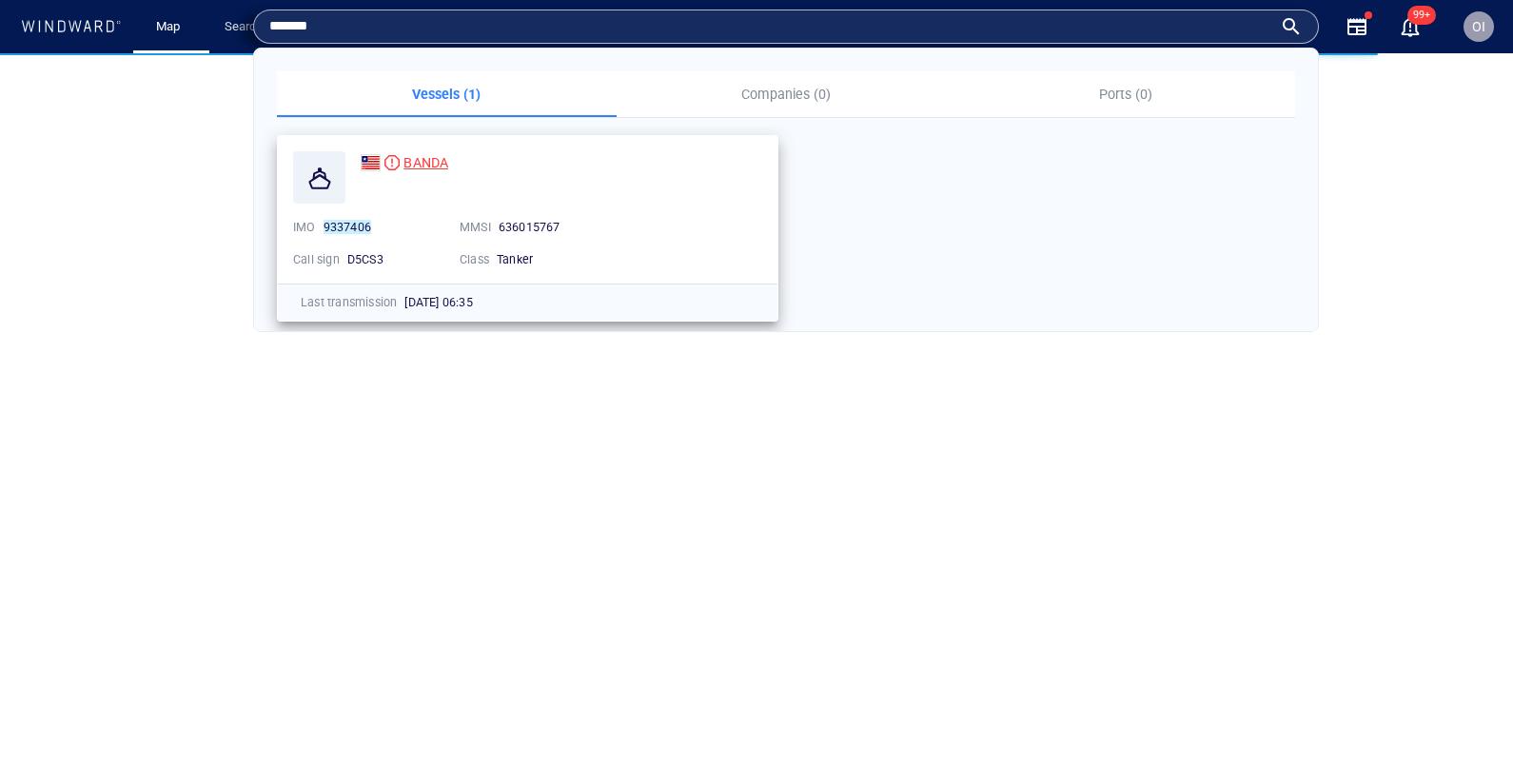
type input "*******"
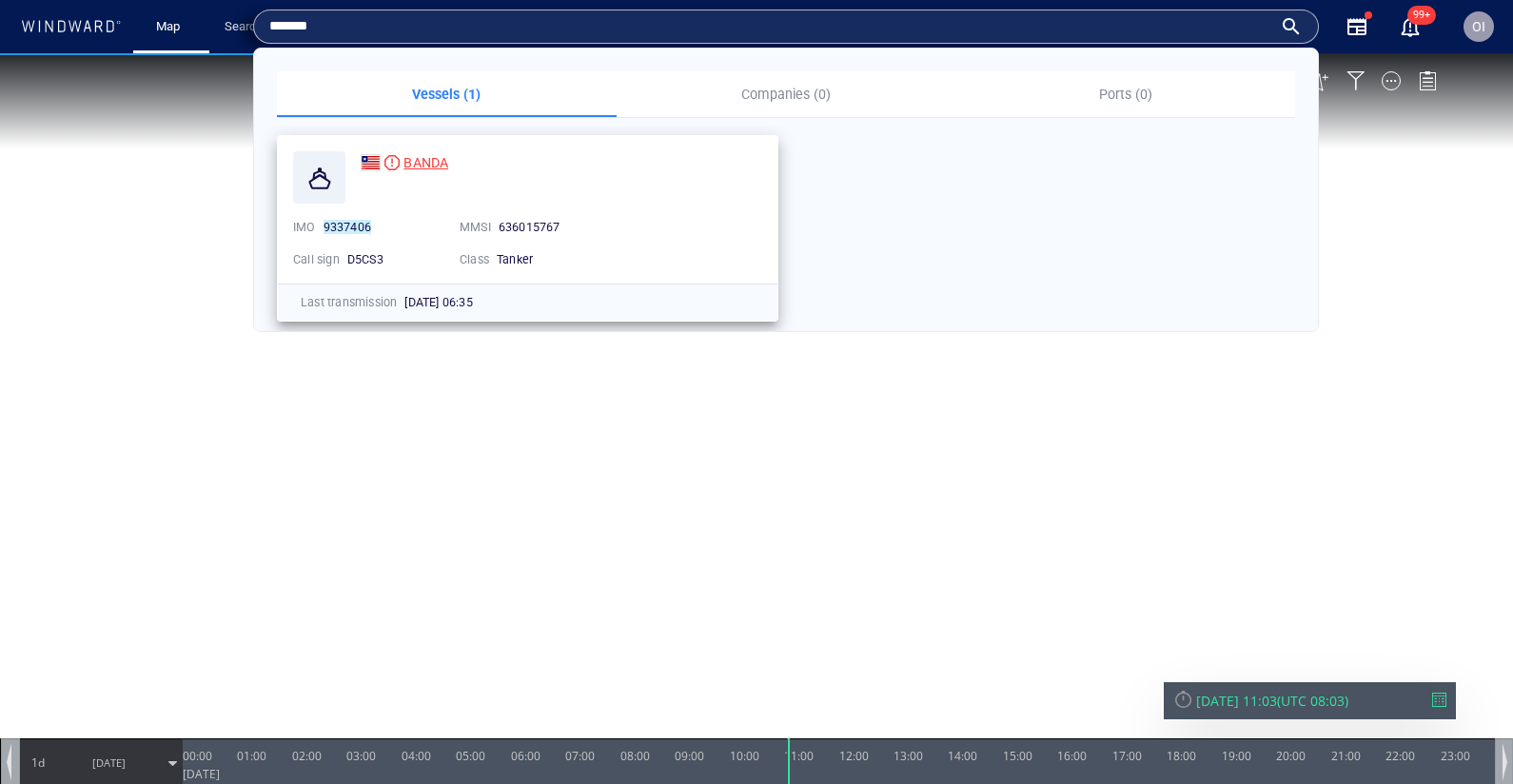
click at [414, 161] on span "BANDA" at bounding box center [426, 162] width 45 height 16
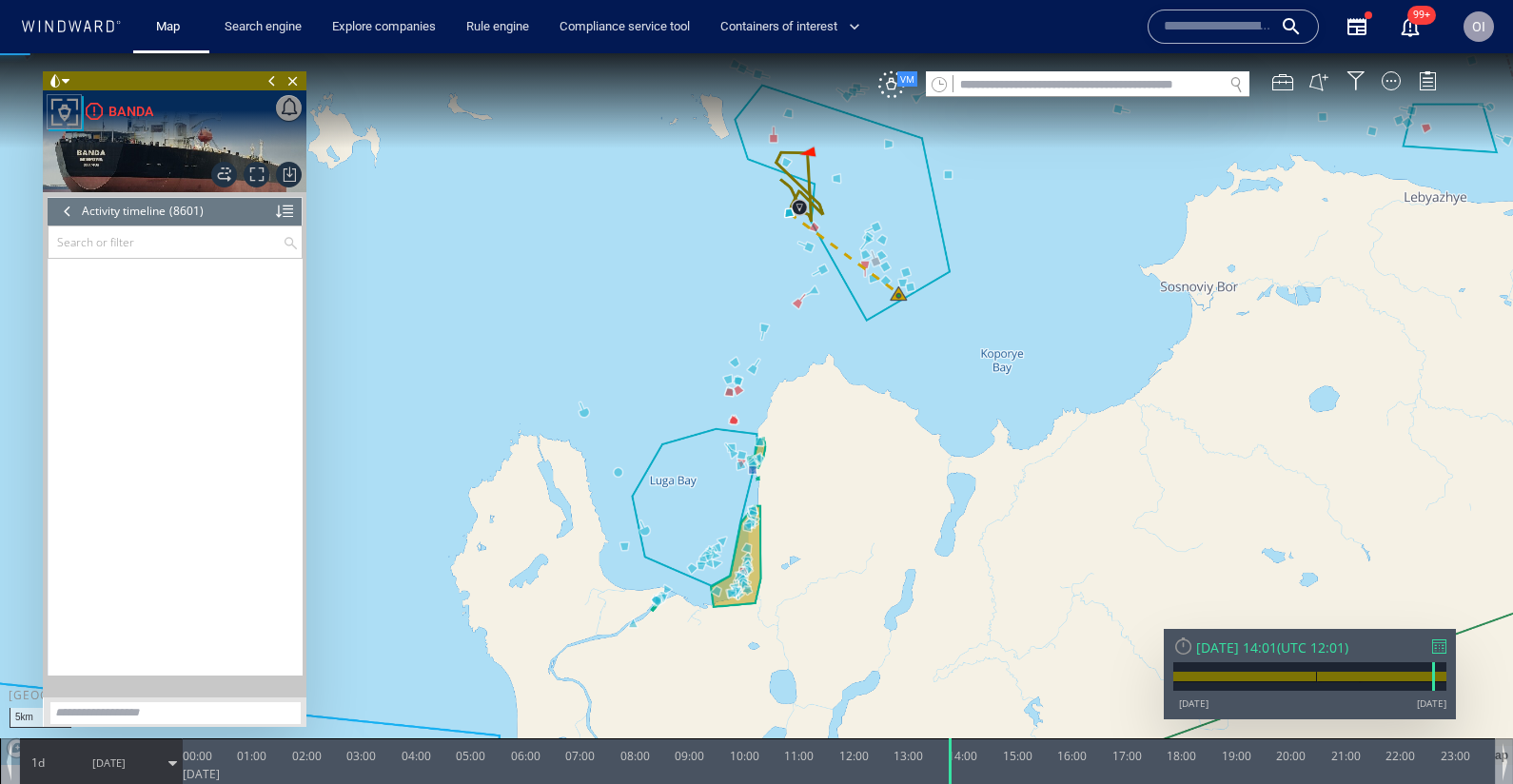
scroll to position [449624, 0]
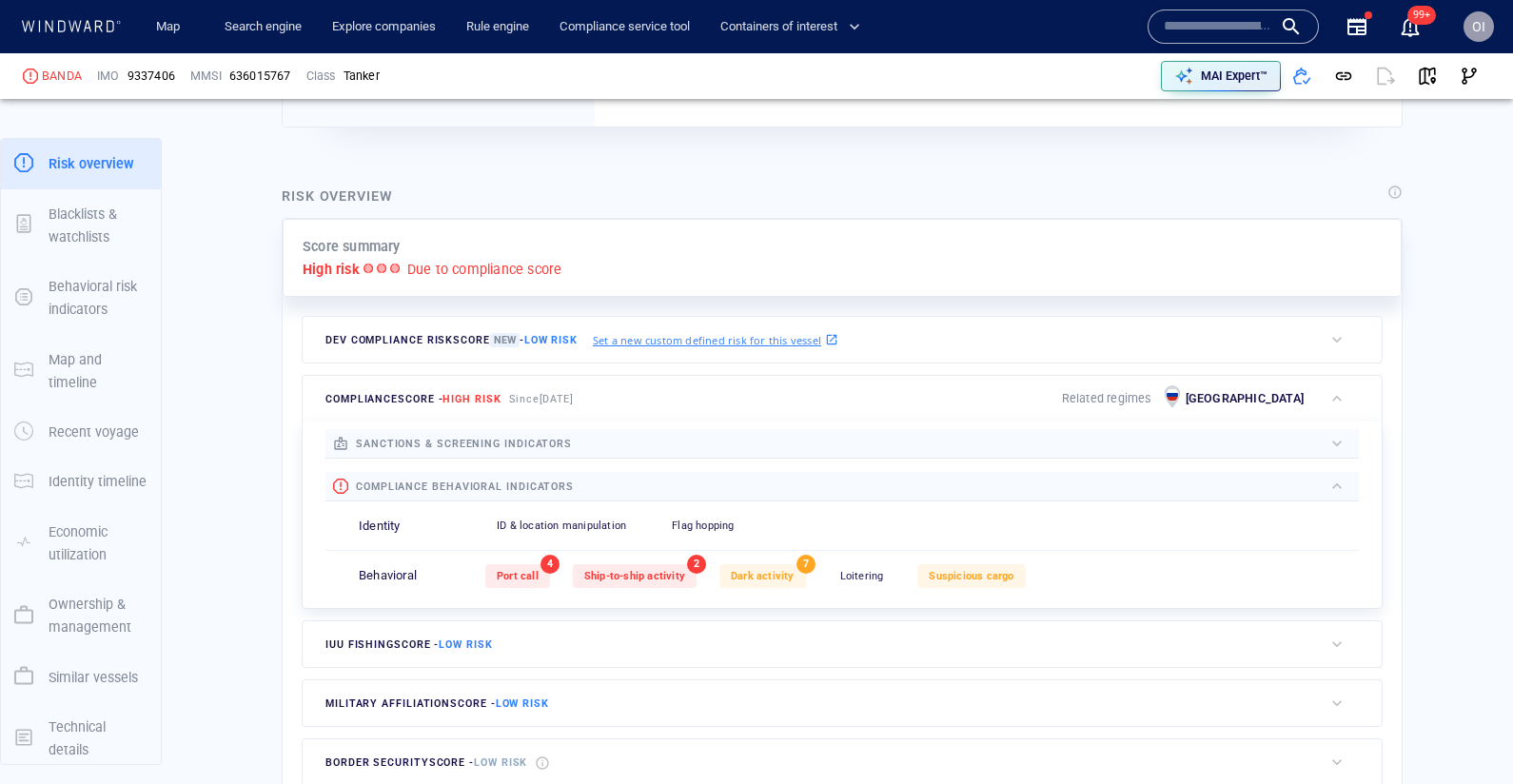
scroll to position [645, 0]
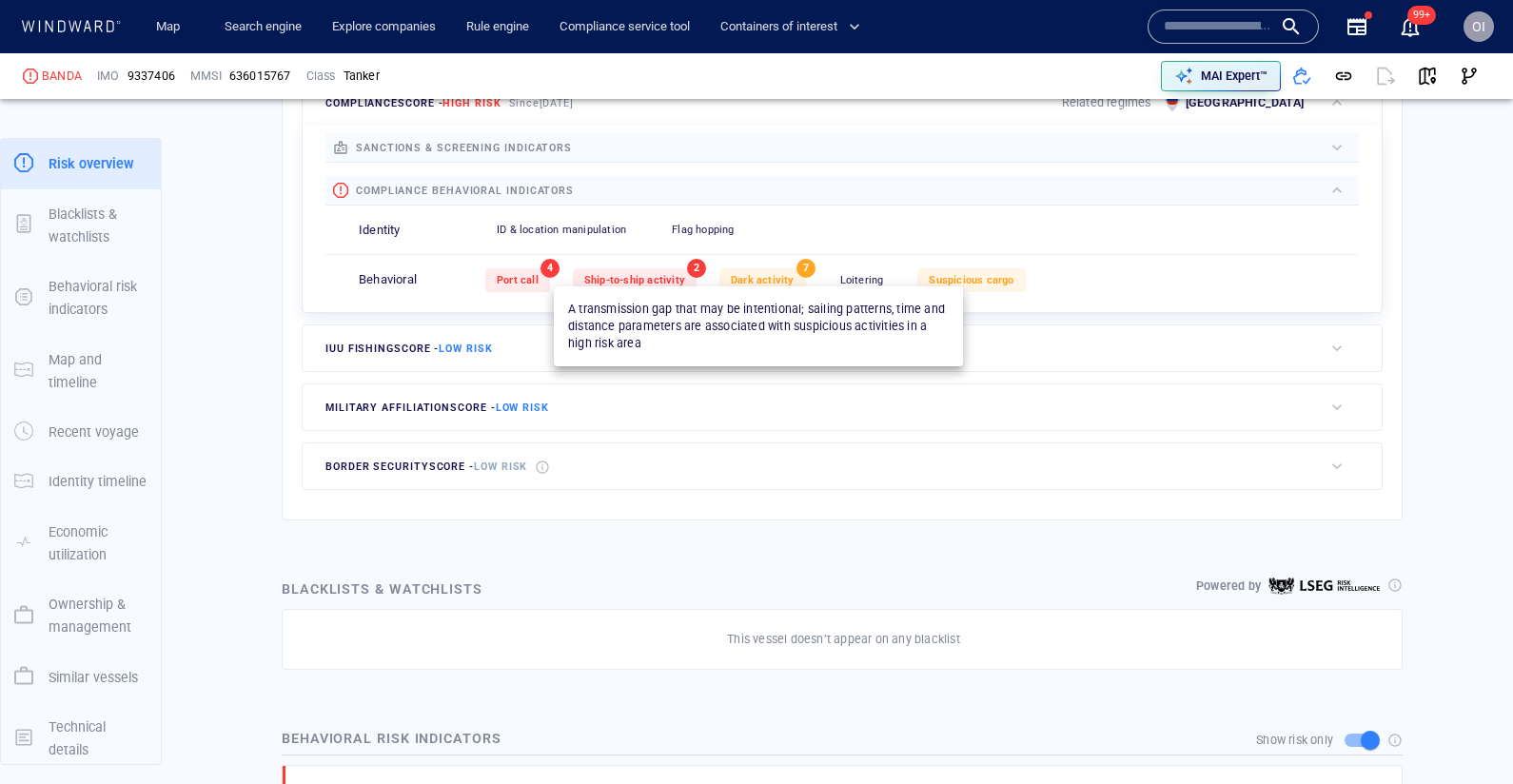
click at [797, 277] on div "Dark activity" at bounding box center [762, 280] width 87 height 23
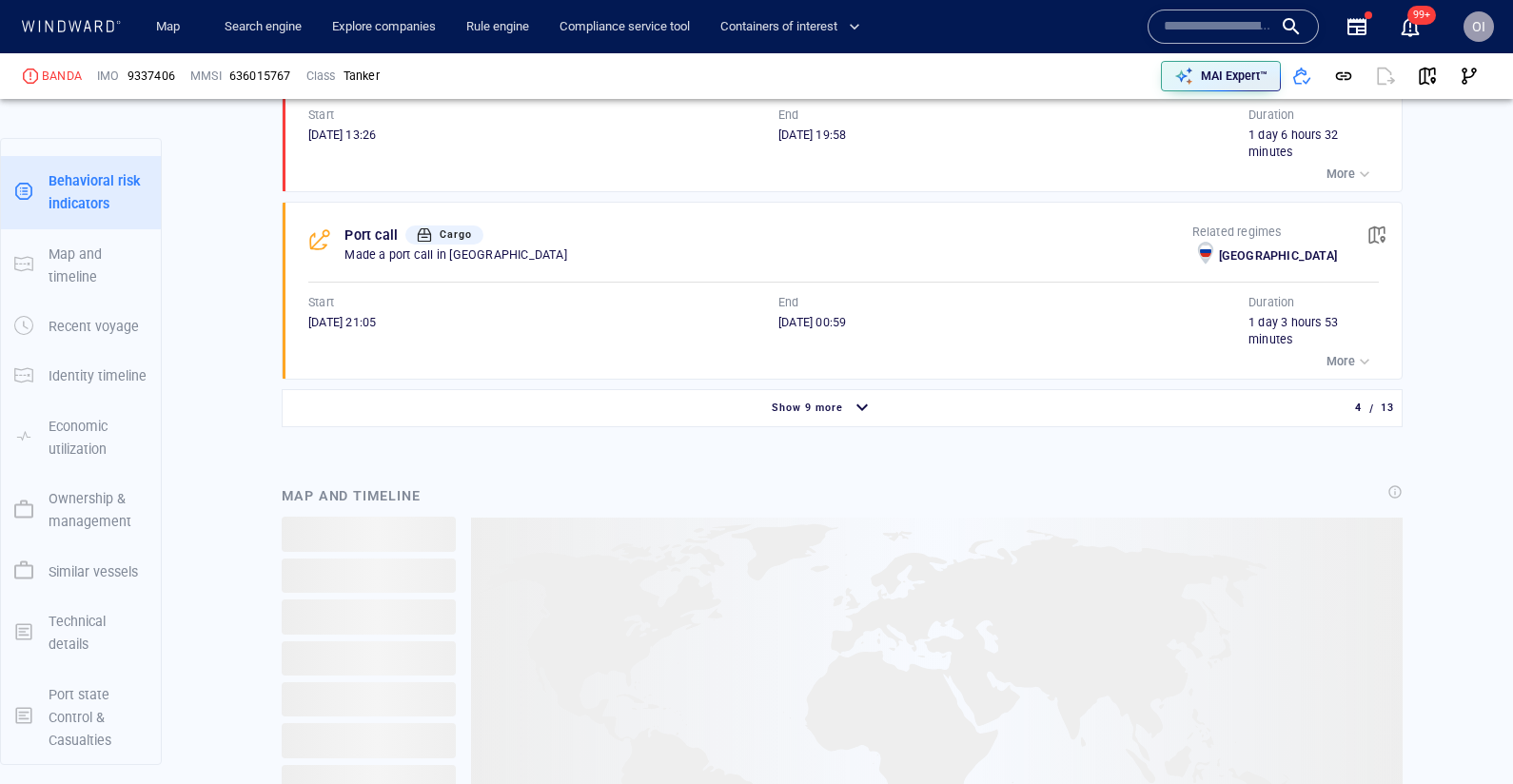
scroll to position [1876, 0]
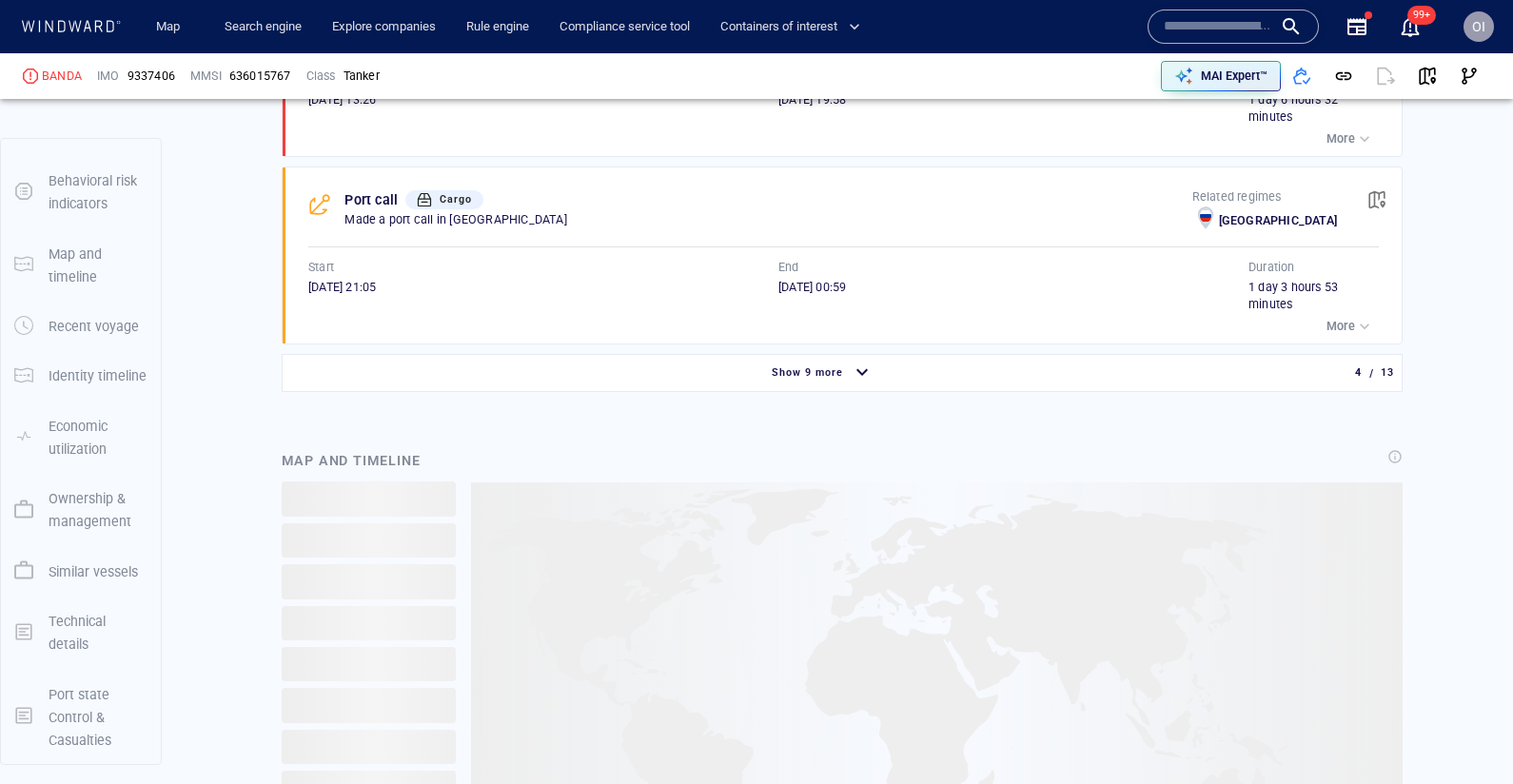
click at [907, 328] on div "Port call Cargo Made a port call in Russia Related regimes Russia Start 24/04/2…" at bounding box center [847, 256] width 1106 height 177
click at [890, 357] on div "Show 9 more" at bounding box center [822, 374] width 1072 height 33
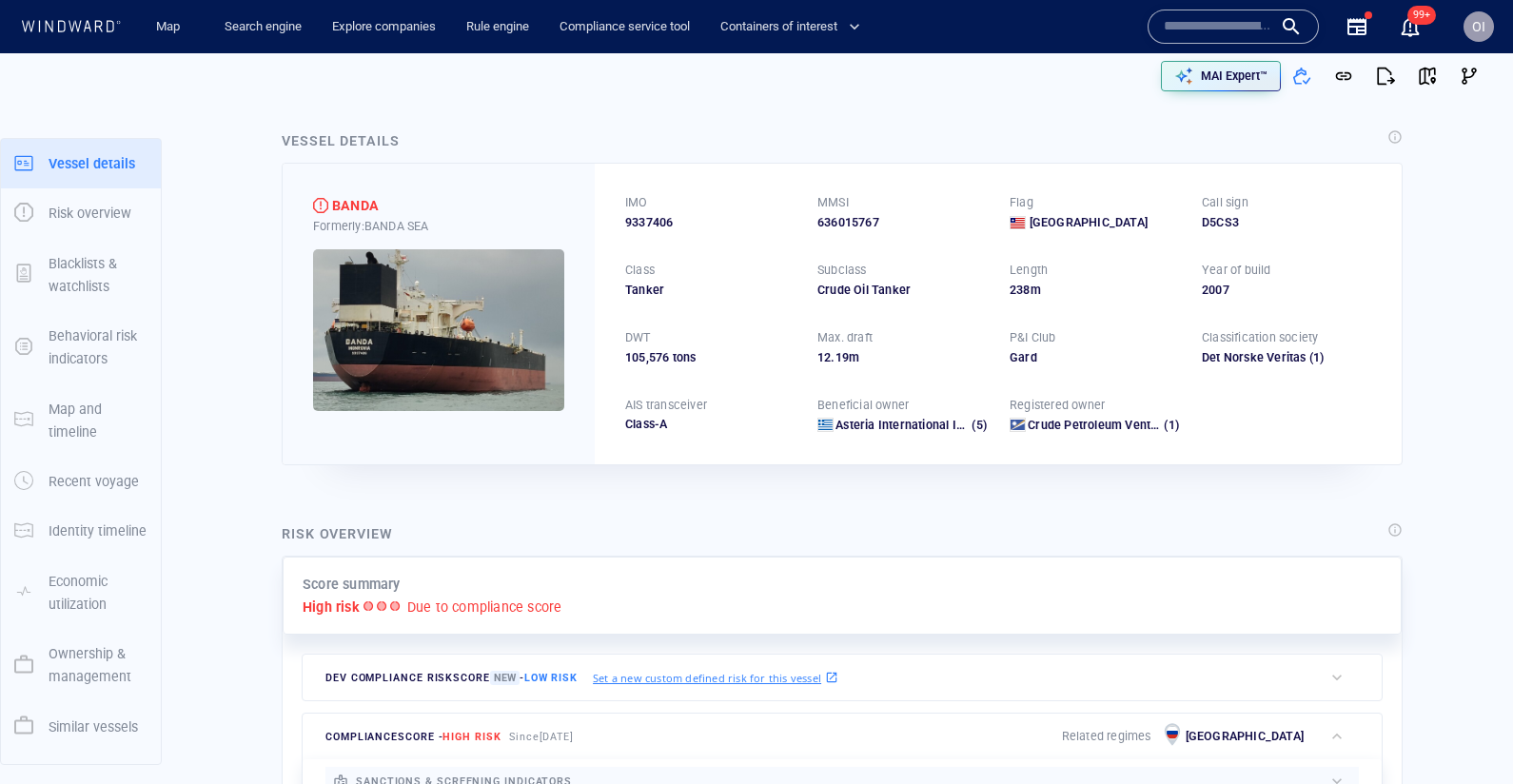
scroll to position [0, 0]
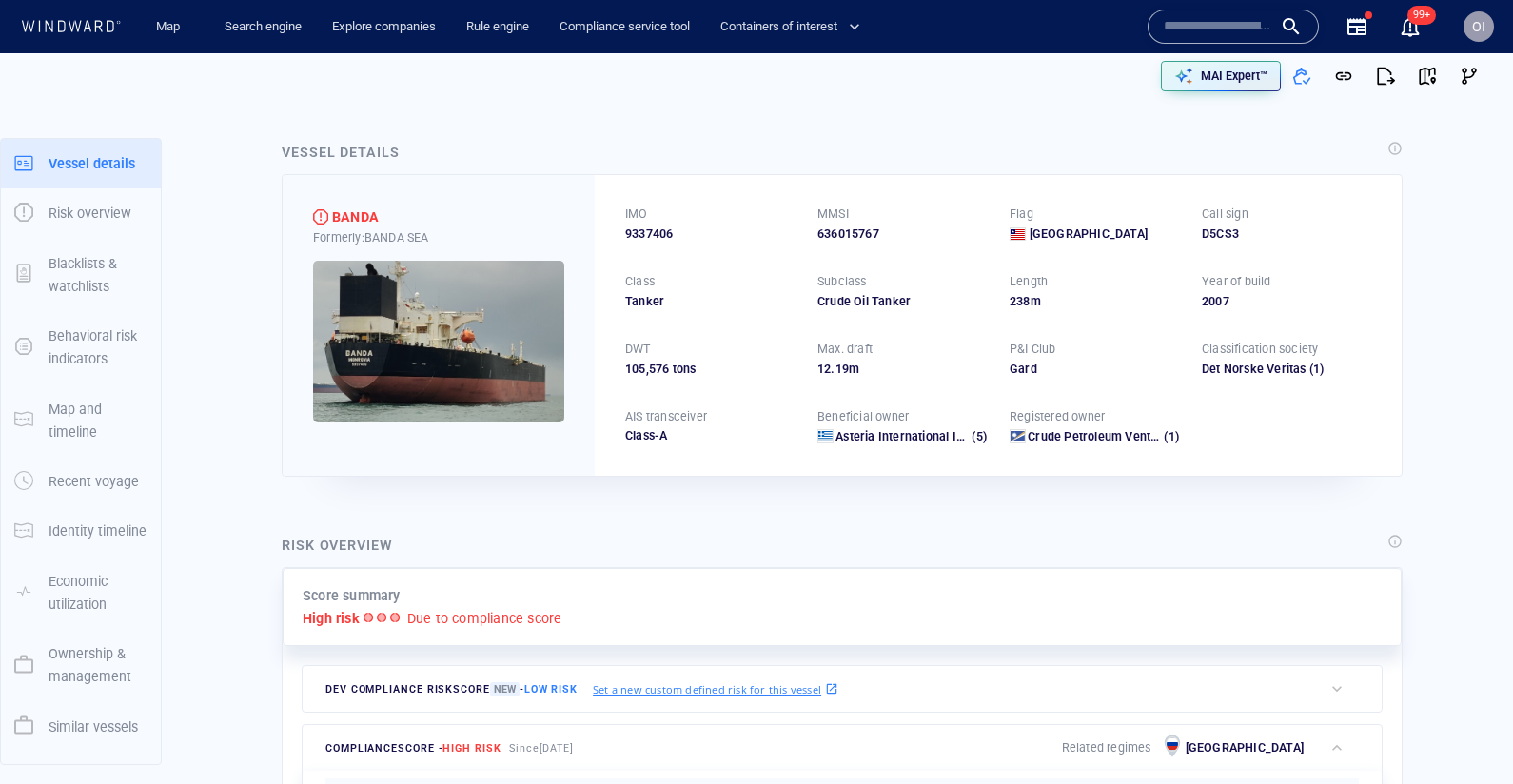
click at [862, 227] on div "636015767" at bounding box center [902, 234] width 169 height 18
copy div "636015767"
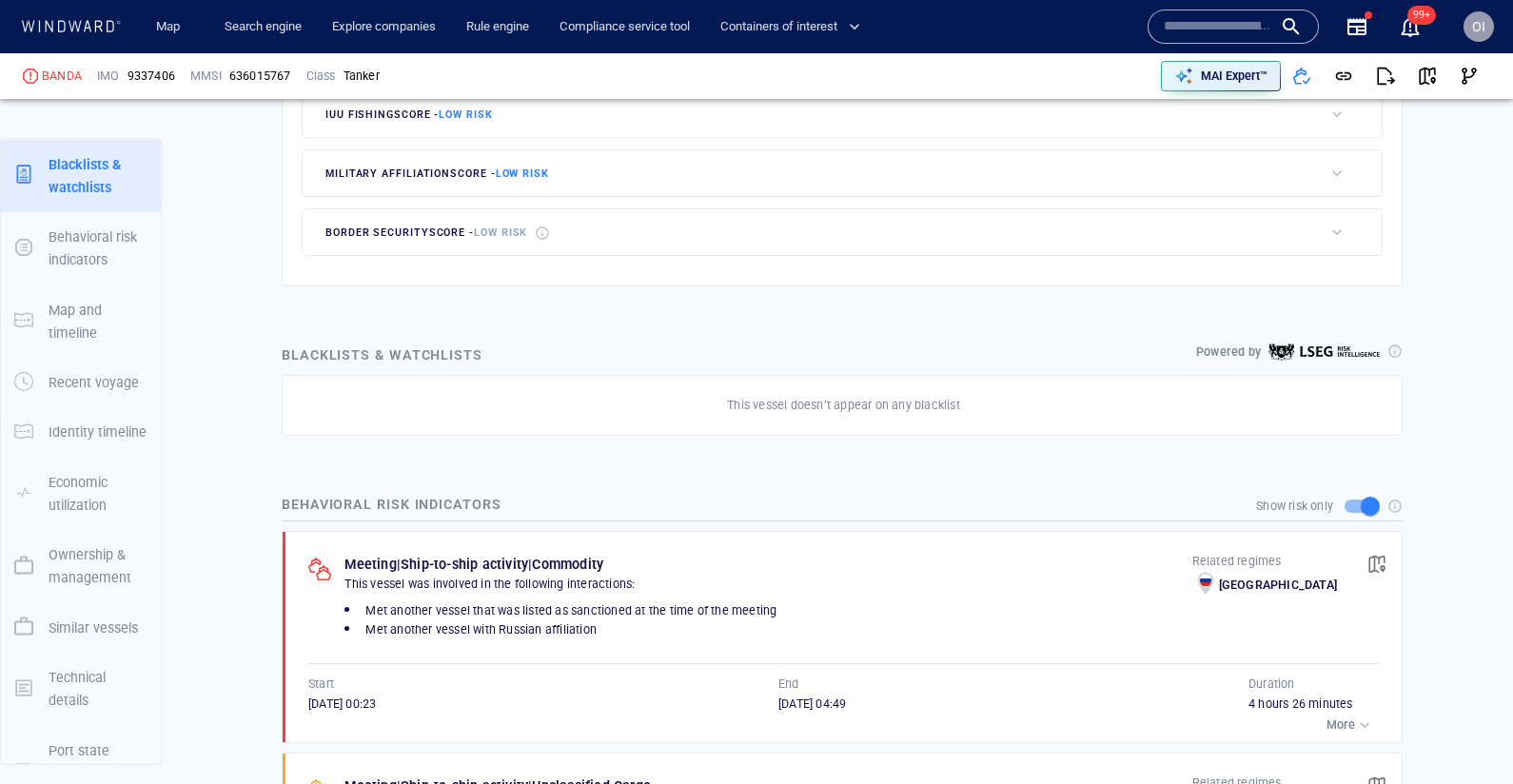
scroll to position [814, 0]
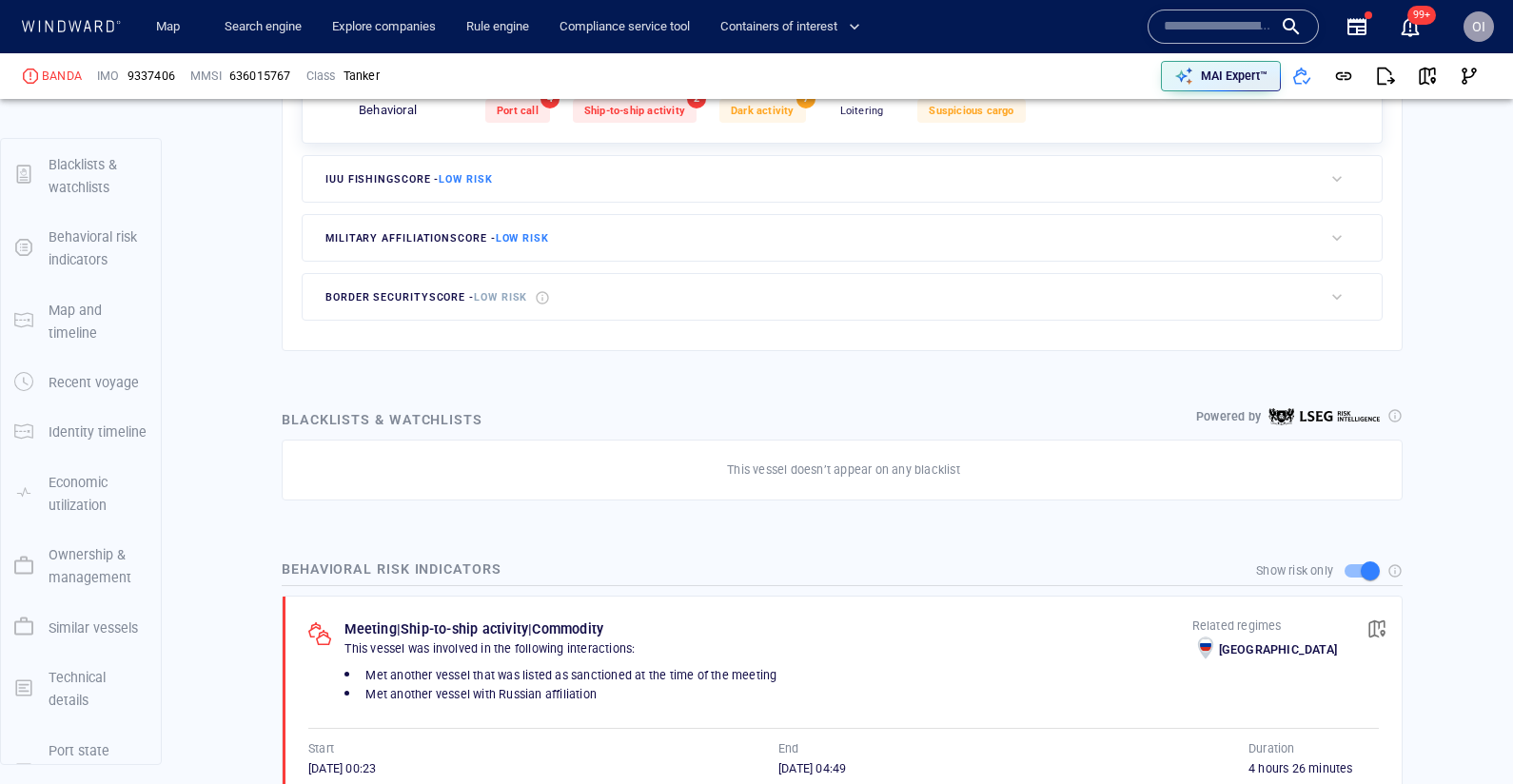
click at [270, 80] on div "636015767" at bounding box center [261, 76] width 62 height 18
copy div "636015767"
